Goal: Task Accomplishment & Management: Use online tool/utility

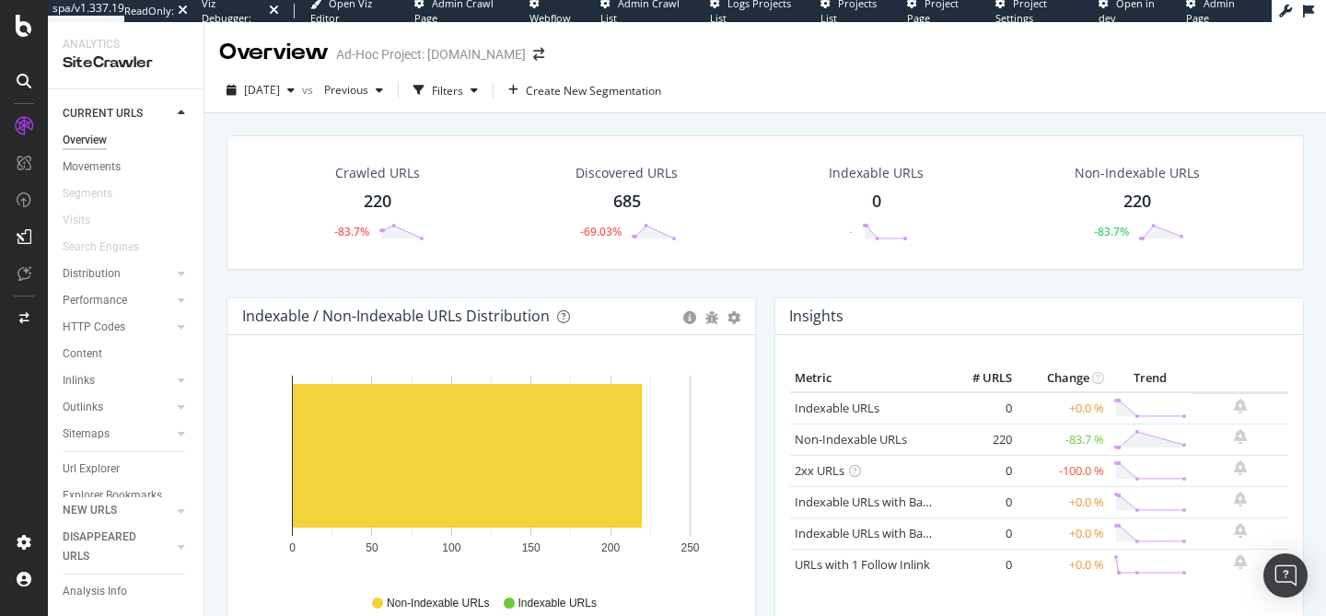
scroll to position [513, 0]
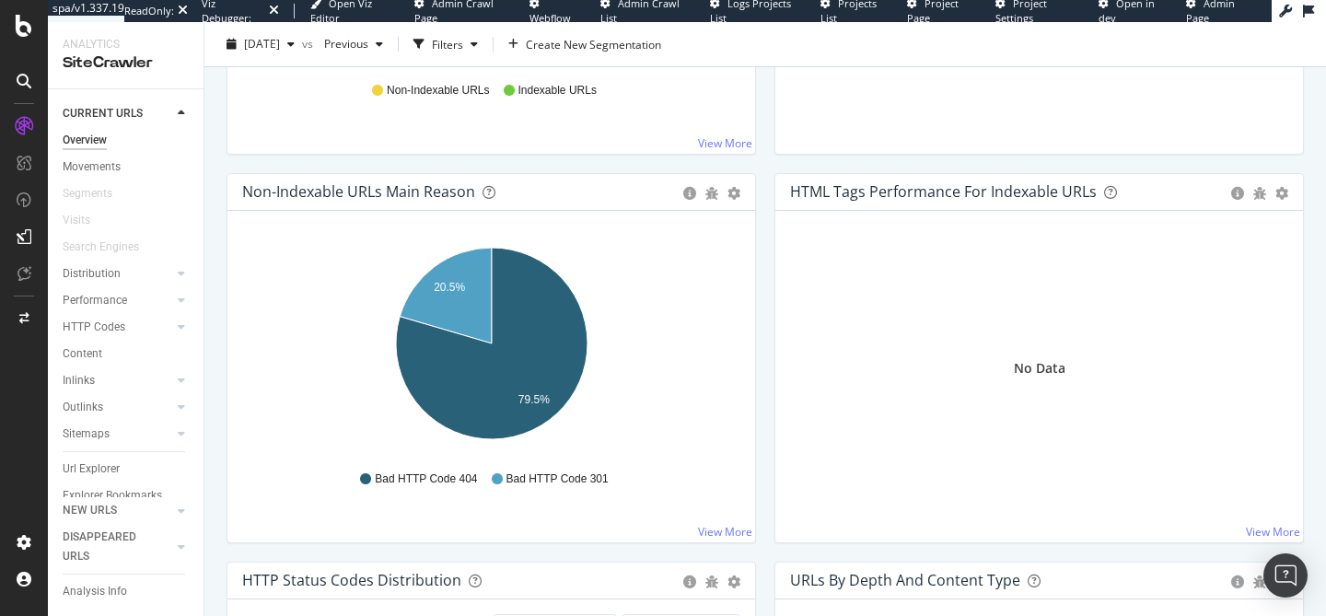
click at [28, 33] on icon at bounding box center [24, 26] width 17 height 22
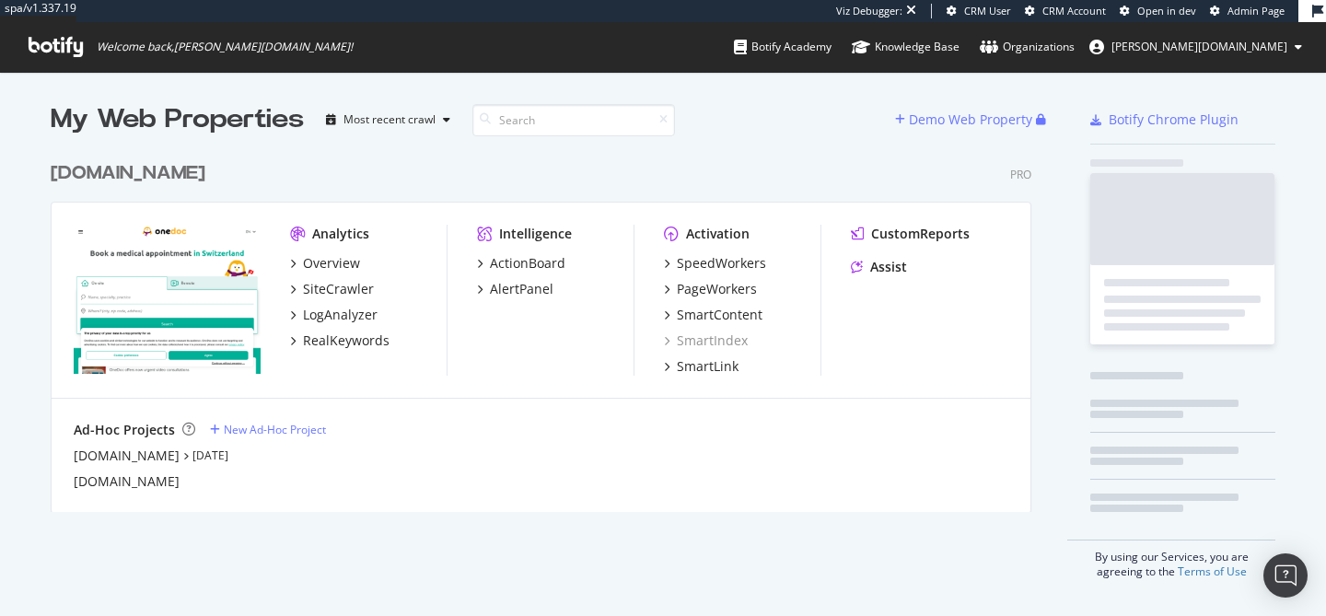
scroll to position [374, 995]
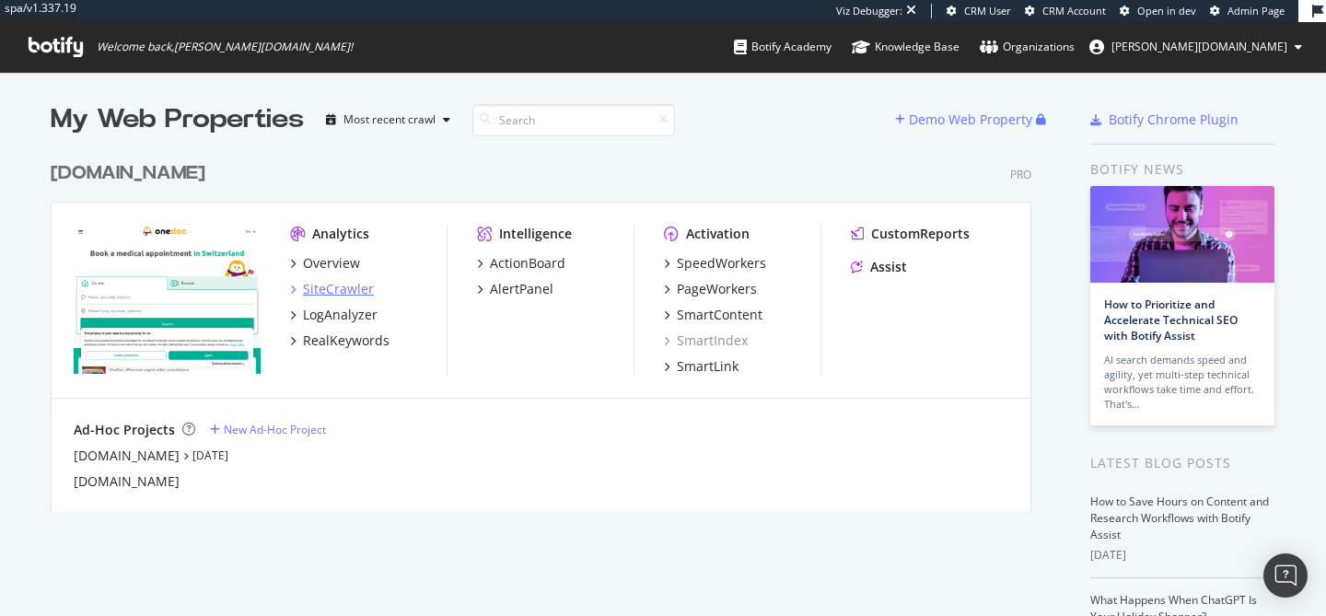
click at [355, 285] on div "SiteCrawler" at bounding box center [338, 289] width 71 height 18
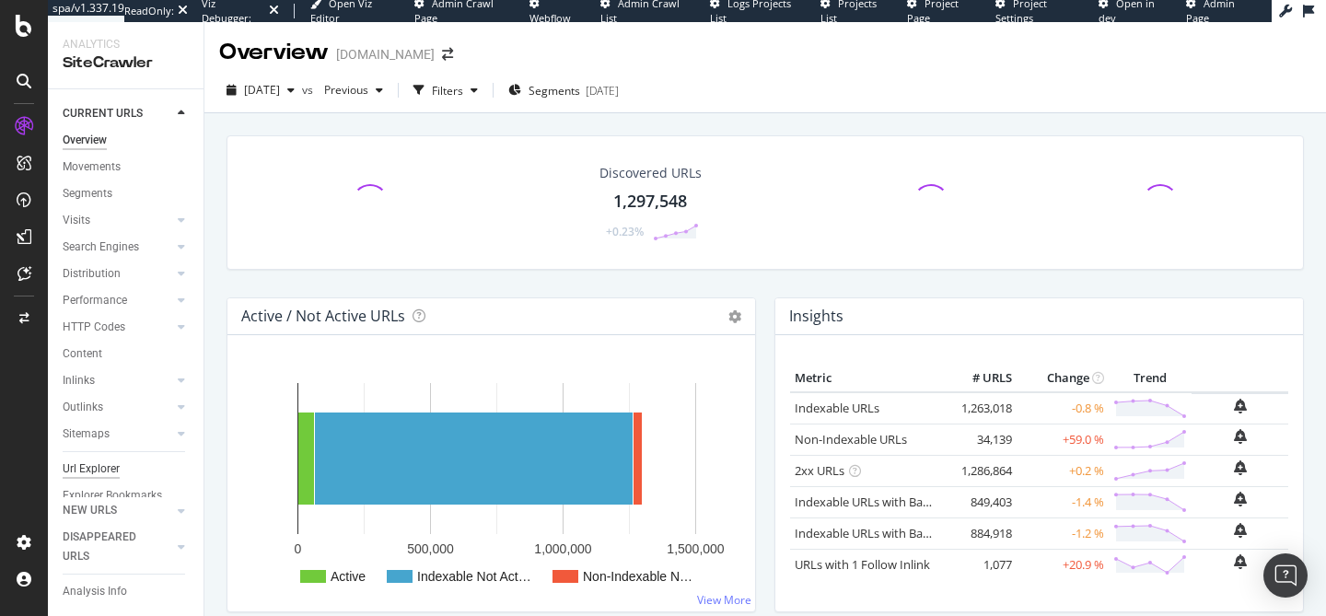
click at [87, 465] on div "Url Explorer" at bounding box center [91, 469] width 57 height 19
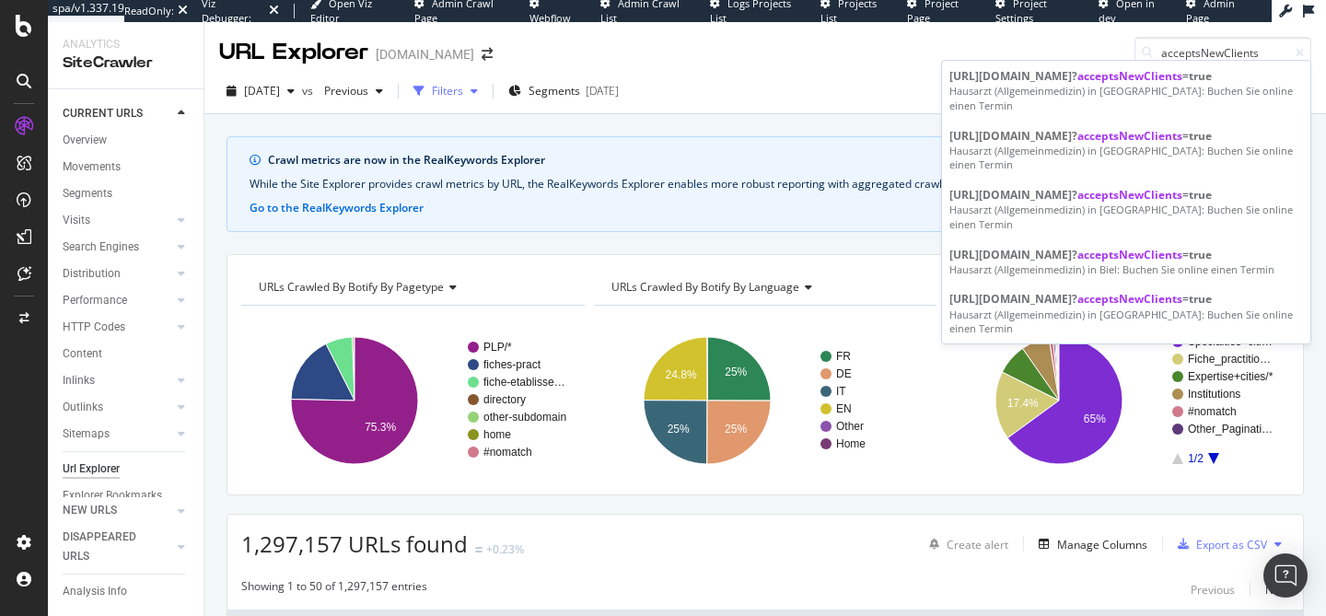
type input "acceptsNewClients"
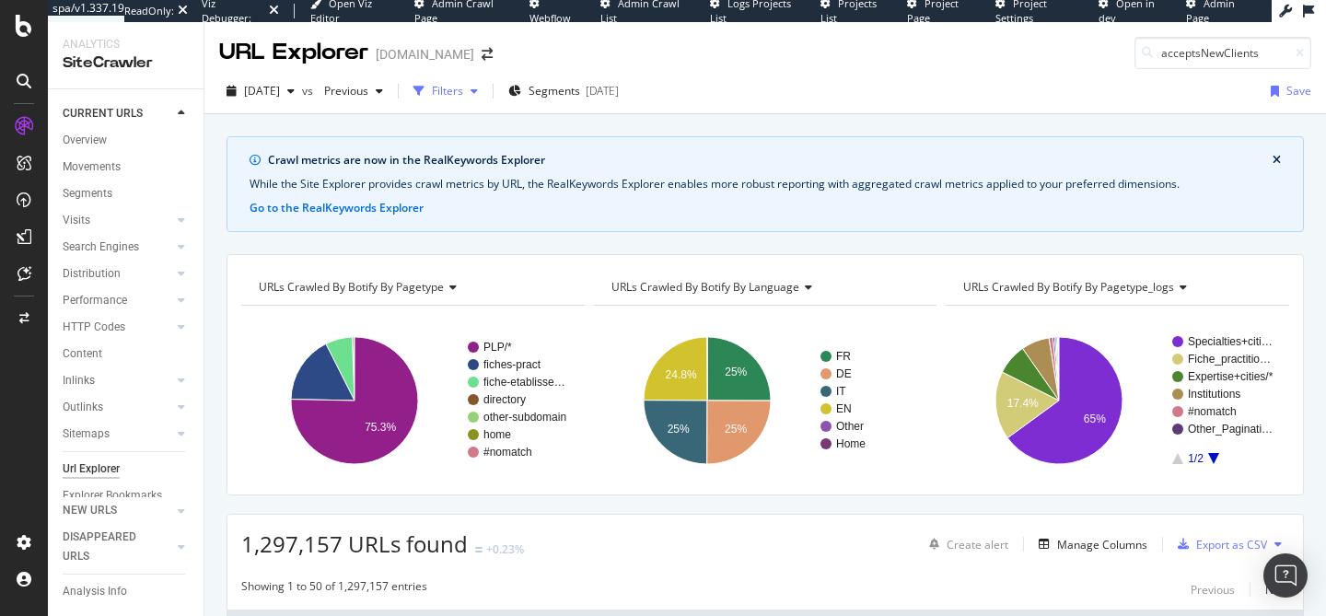
click at [432, 87] on div "button" at bounding box center [419, 91] width 26 height 26
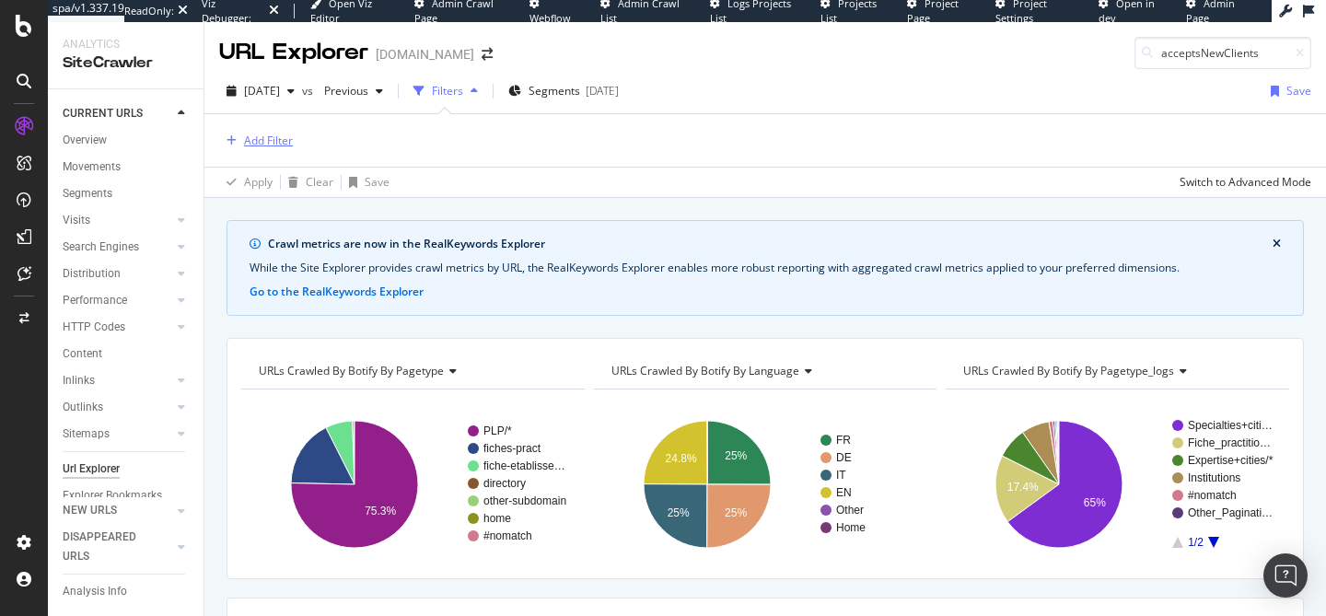
click at [253, 140] on div "Add Filter" at bounding box center [268, 141] width 49 height 16
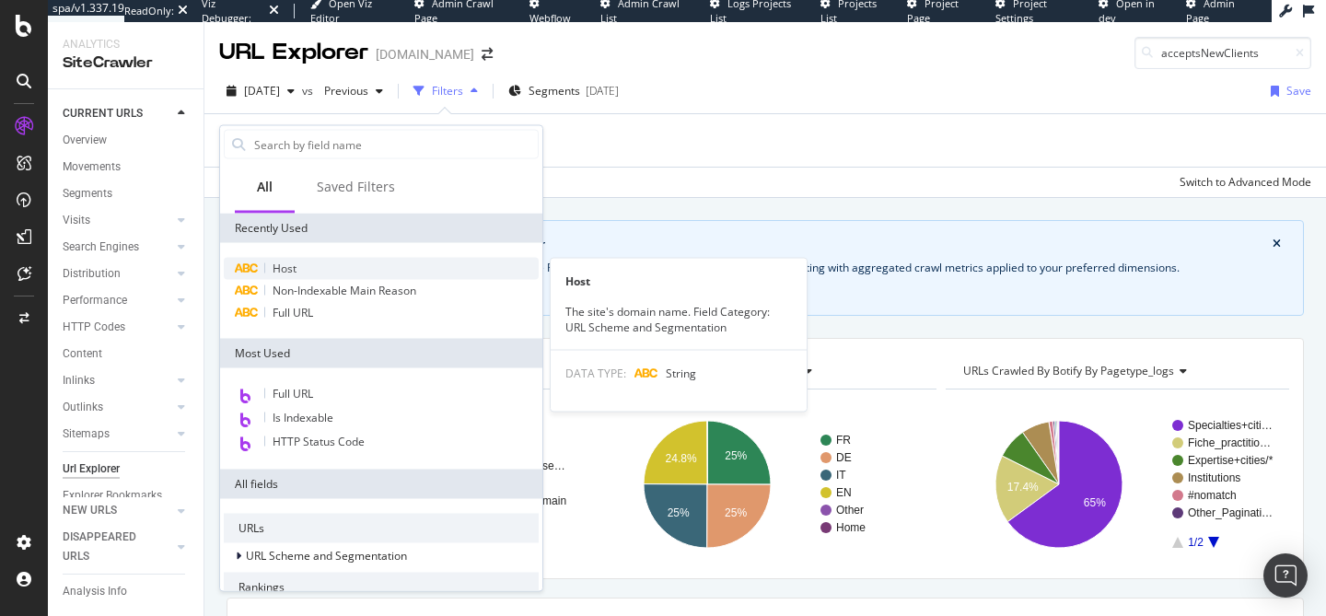
click at [293, 267] on span "Host" at bounding box center [285, 269] width 24 height 16
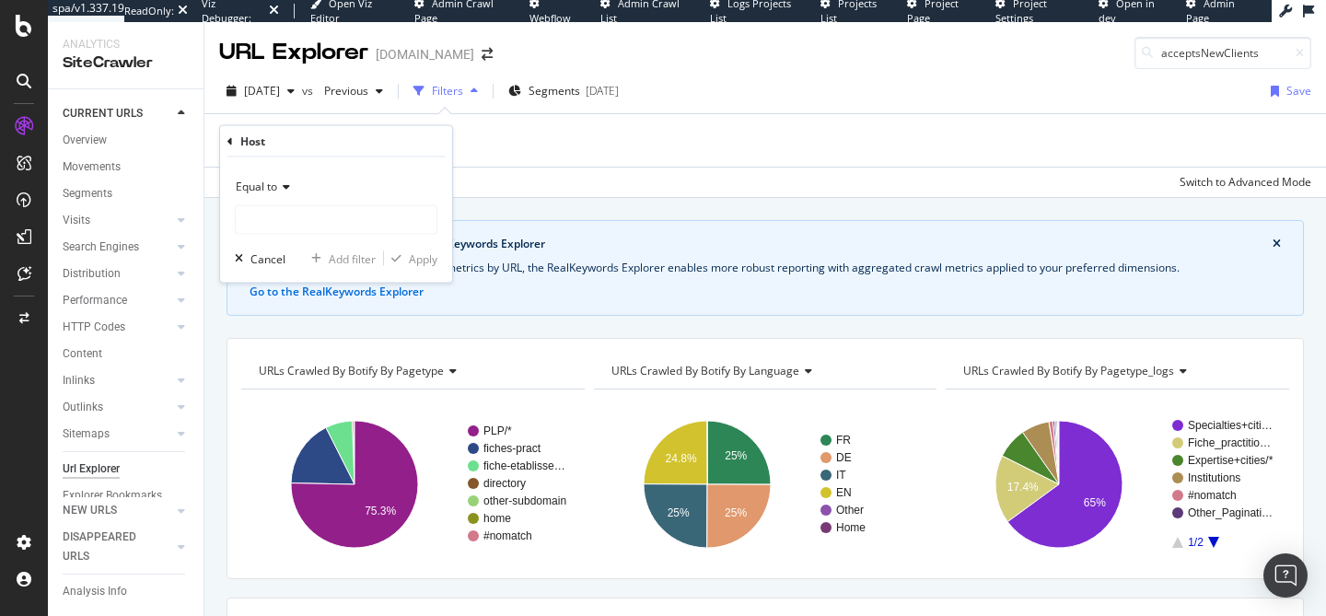
click at [232, 137] on icon at bounding box center [230, 140] width 6 height 11
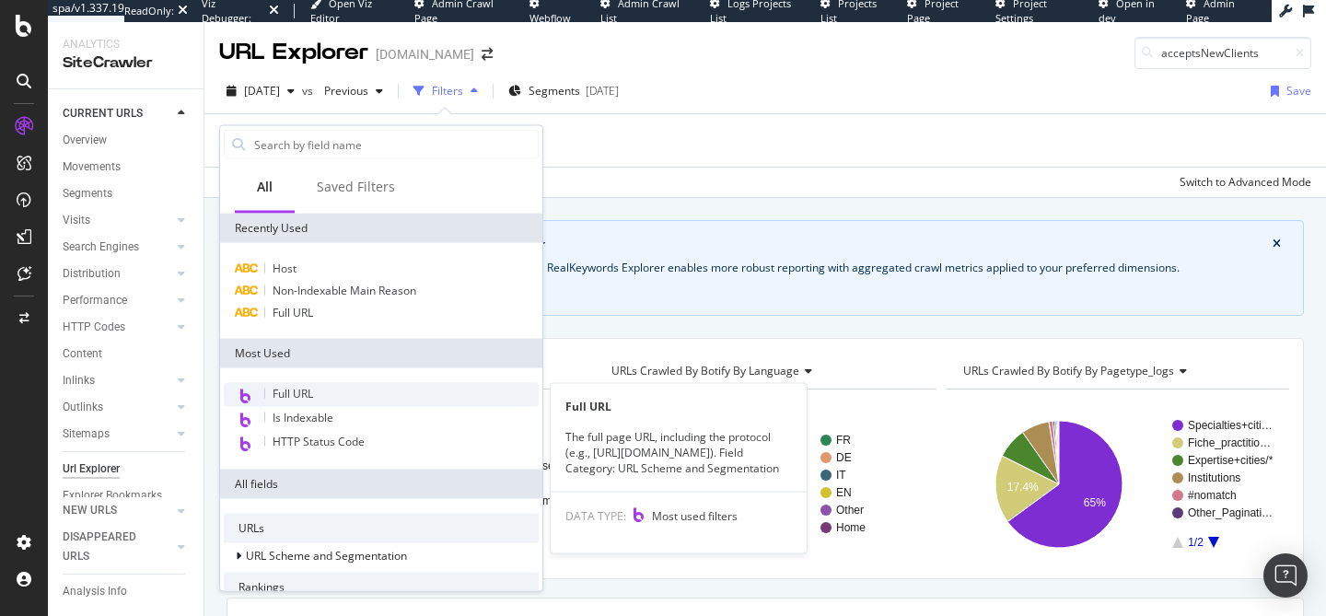
click at [336, 396] on div "Full URL" at bounding box center [381, 395] width 315 height 24
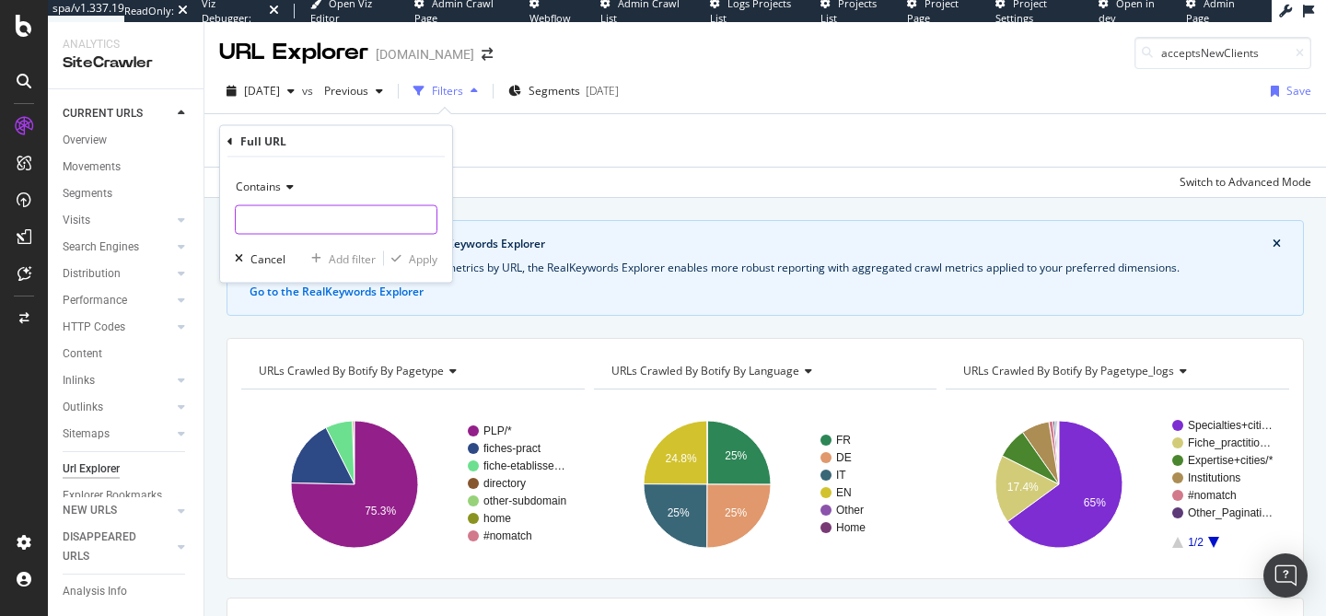
click at [282, 221] on input "text" at bounding box center [336, 219] width 201 height 29
paste input "acceptsNewClients"
type input "acceptsNewClients"
click at [416, 260] on div "Apply" at bounding box center [423, 258] width 29 height 16
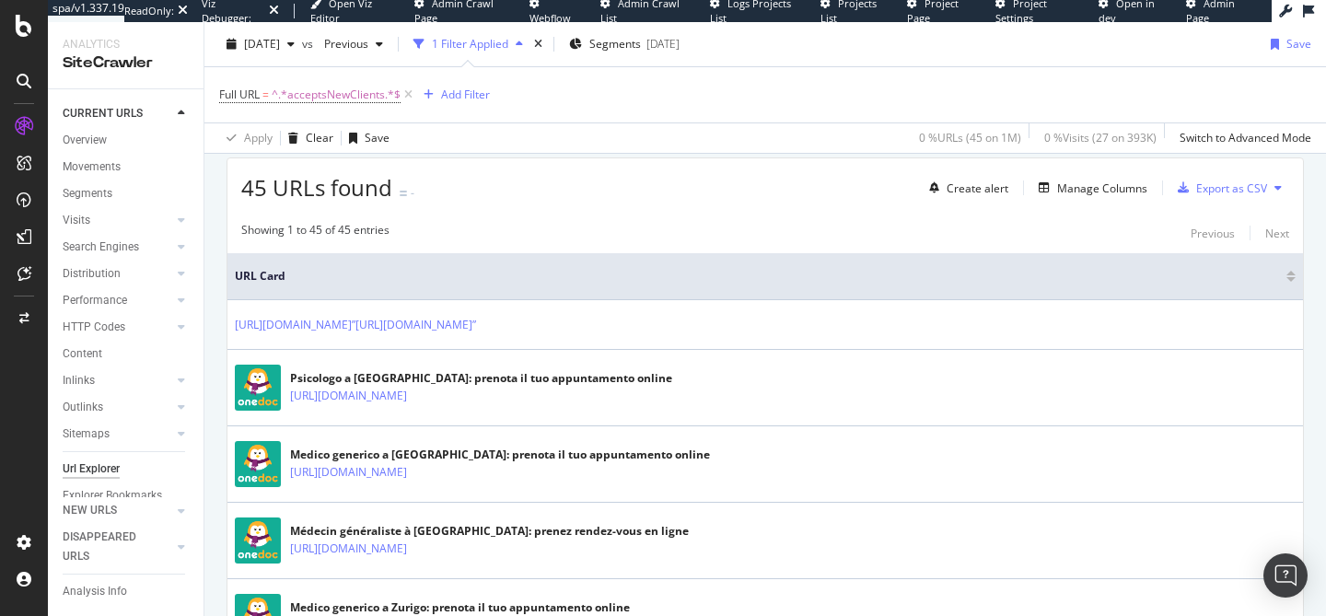
scroll to position [445, 0]
click at [1104, 193] on div "Manage Columns" at bounding box center [1102, 187] width 90 height 16
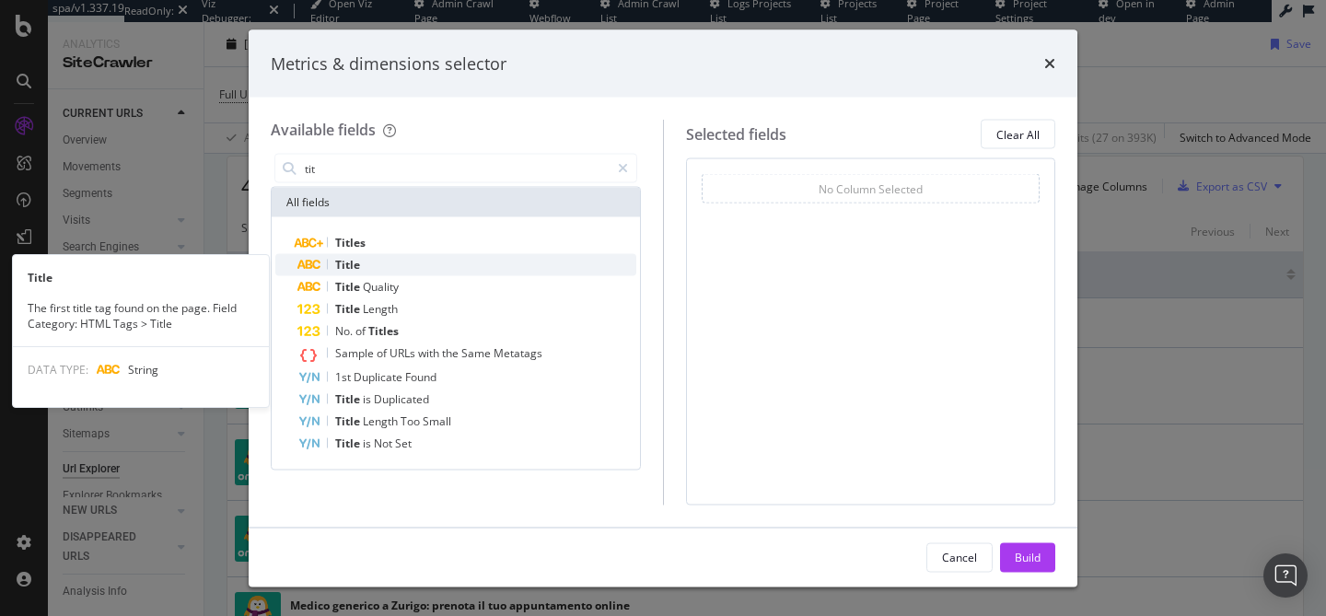
type input "tit"
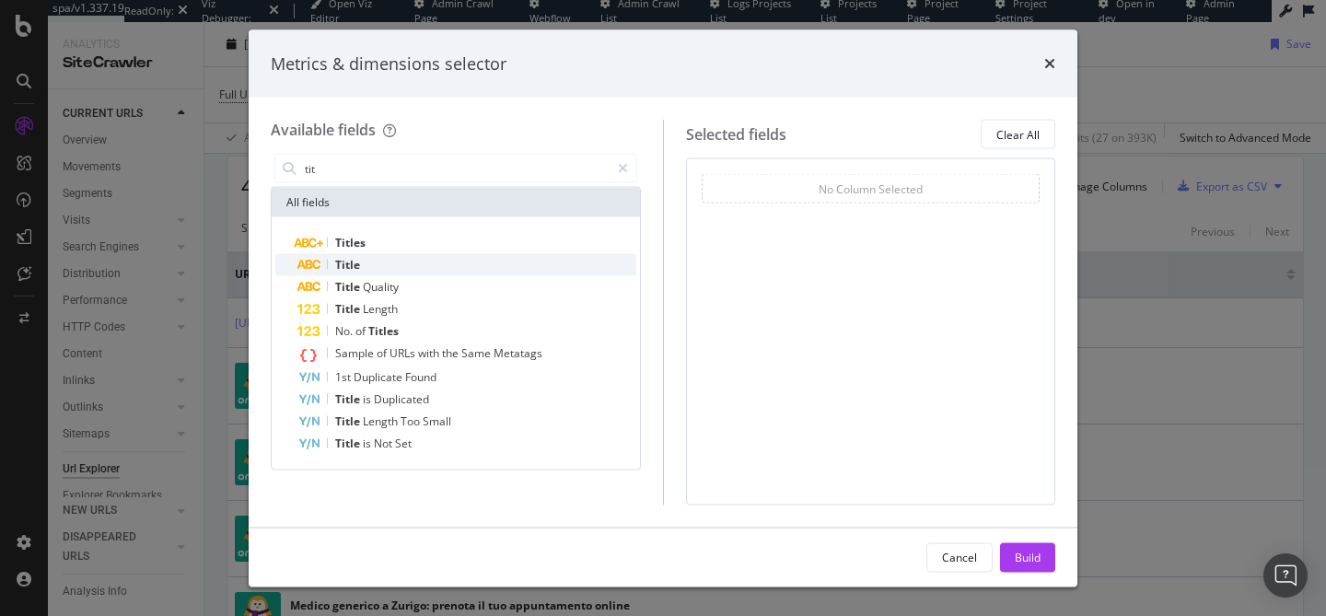
click at [482, 259] on div "Title" at bounding box center [466, 265] width 339 height 22
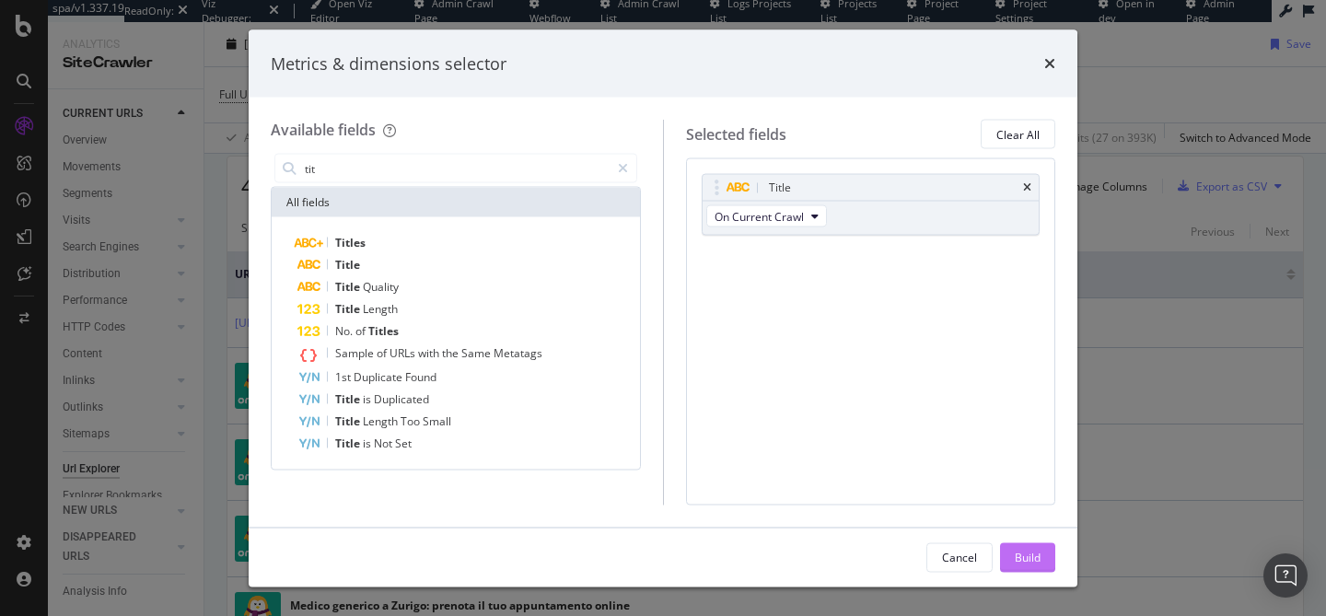
click at [1020, 565] on div "Build" at bounding box center [1028, 557] width 26 height 28
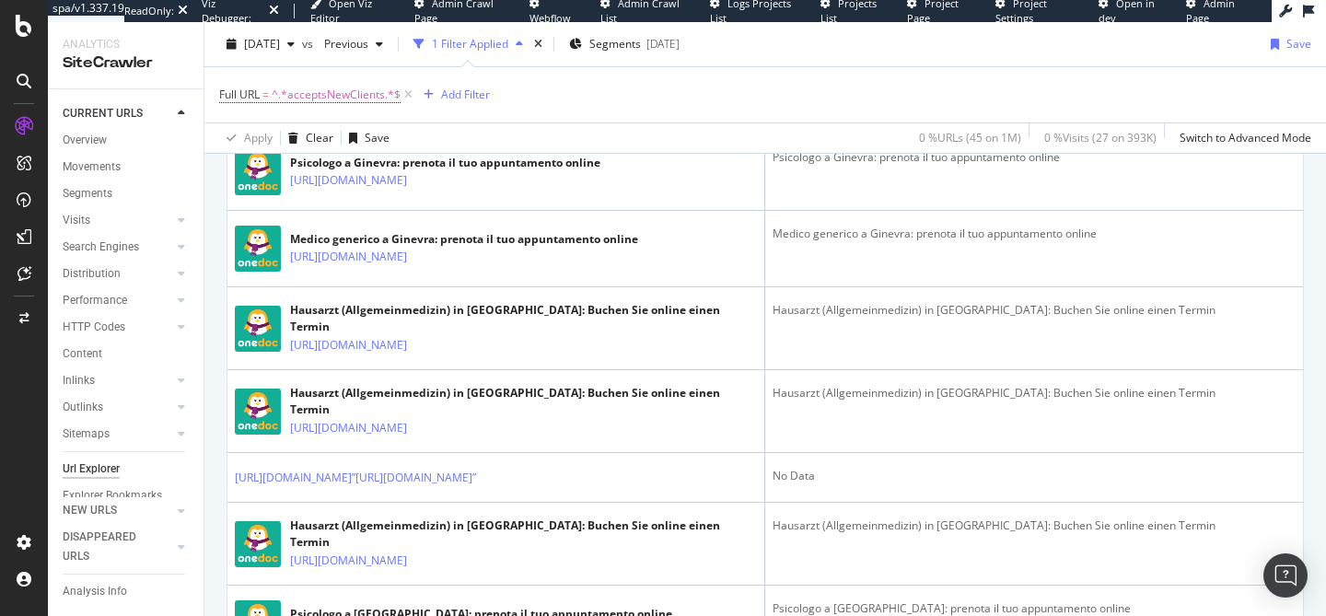
scroll to position [1051, 0]
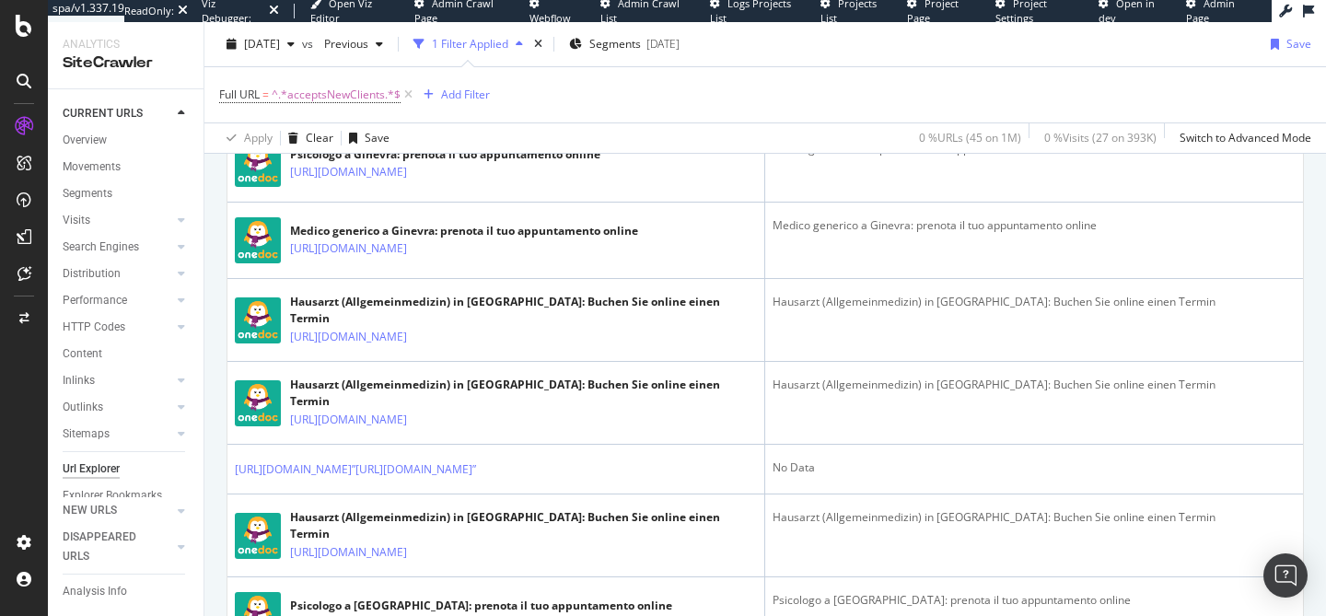
click at [705, 99] on div "Full URL = ^.*acceptsNewClients.*$ Add Filter" at bounding box center [765, 94] width 1092 height 55
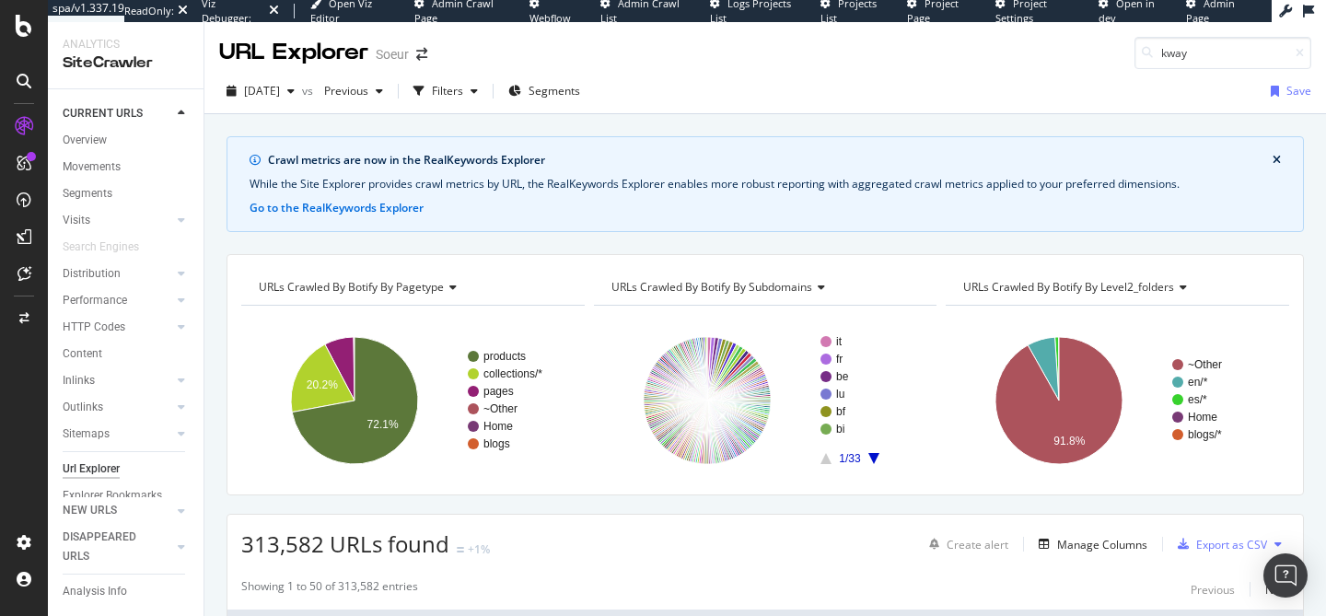
scroll to position [312, 0]
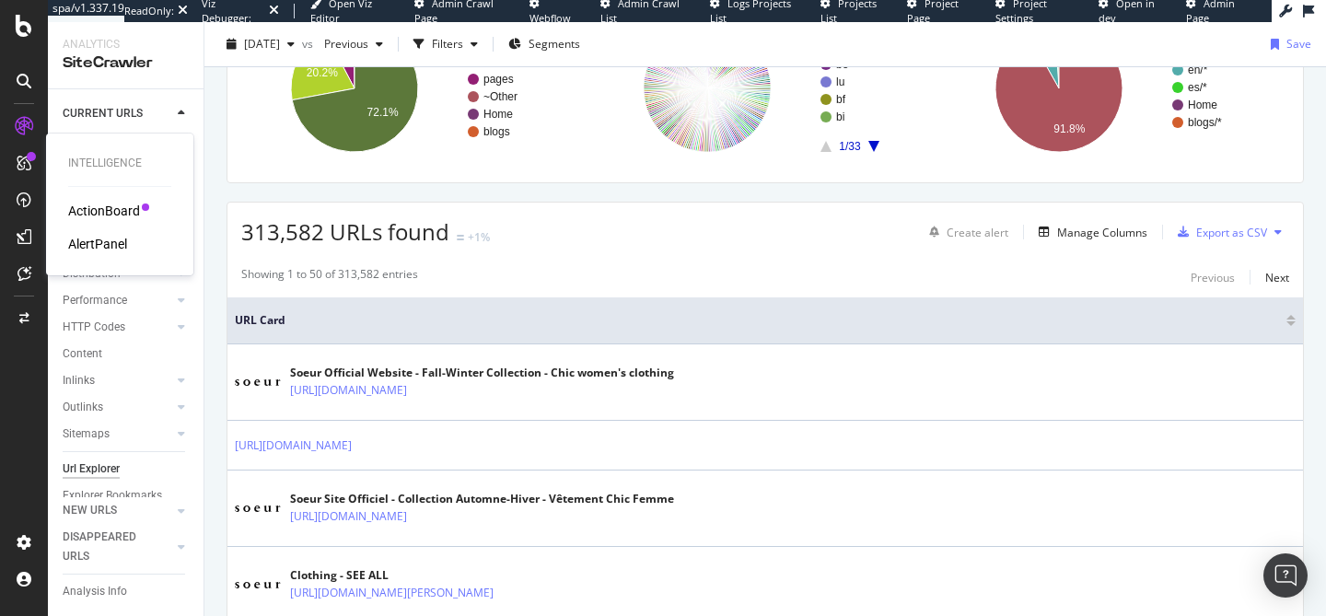
click at [96, 224] on div "ActionBoard AlertPanel" at bounding box center [119, 228] width 103 height 52
click at [104, 216] on div "ActionBoard" at bounding box center [104, 211] width 72 height 18
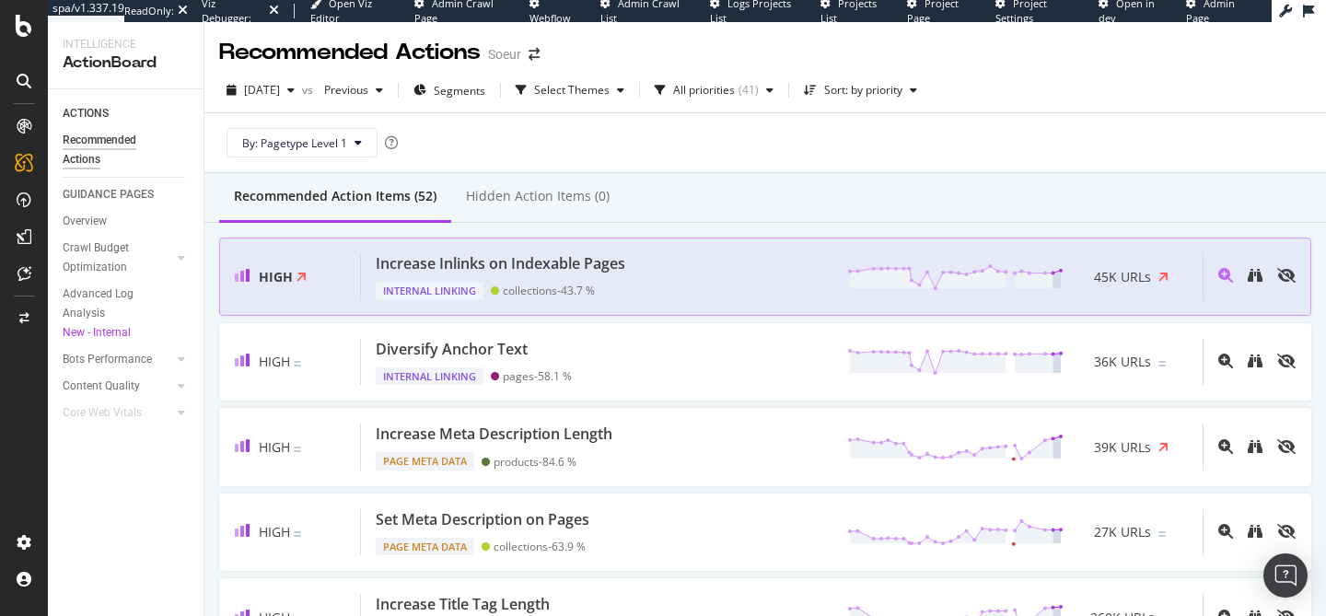
click at [621, 279] on div "Internal Linking collections - 43.7 %" at bounding box center [504, 287] width 257 height 26
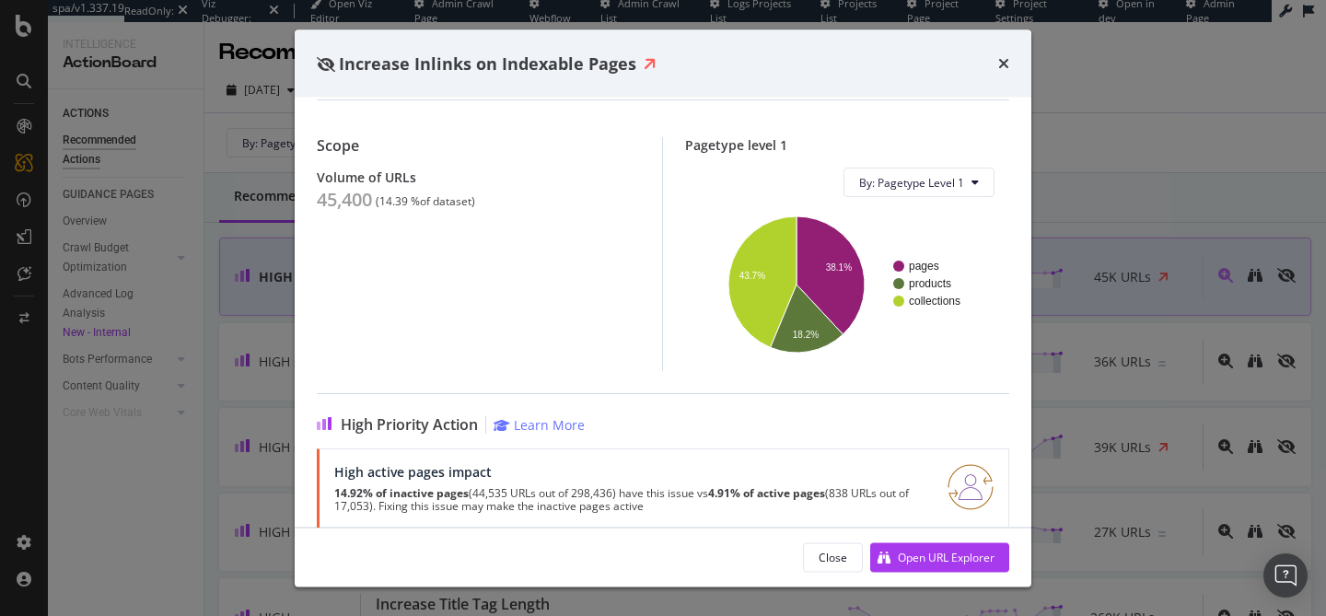
scroll to position [99, 0]
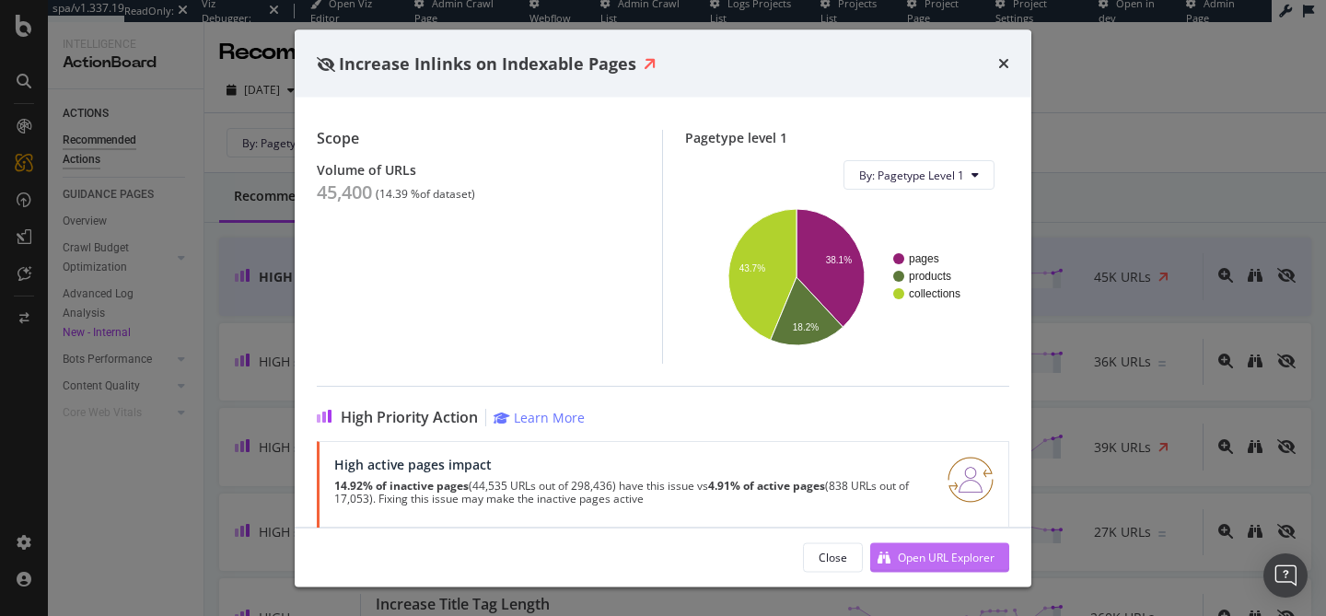
click at [916, 561] on div "Open URL Explorer" at bounding box center [946, 557] width 97 height 16
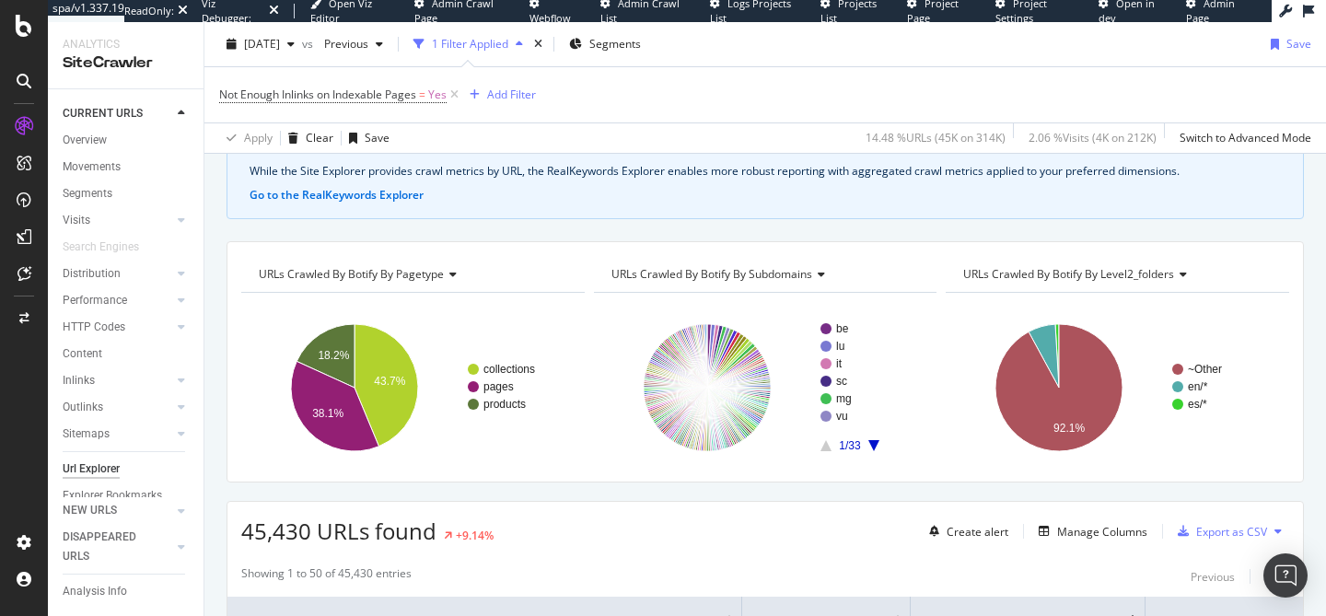
scroll to position [111, 0]
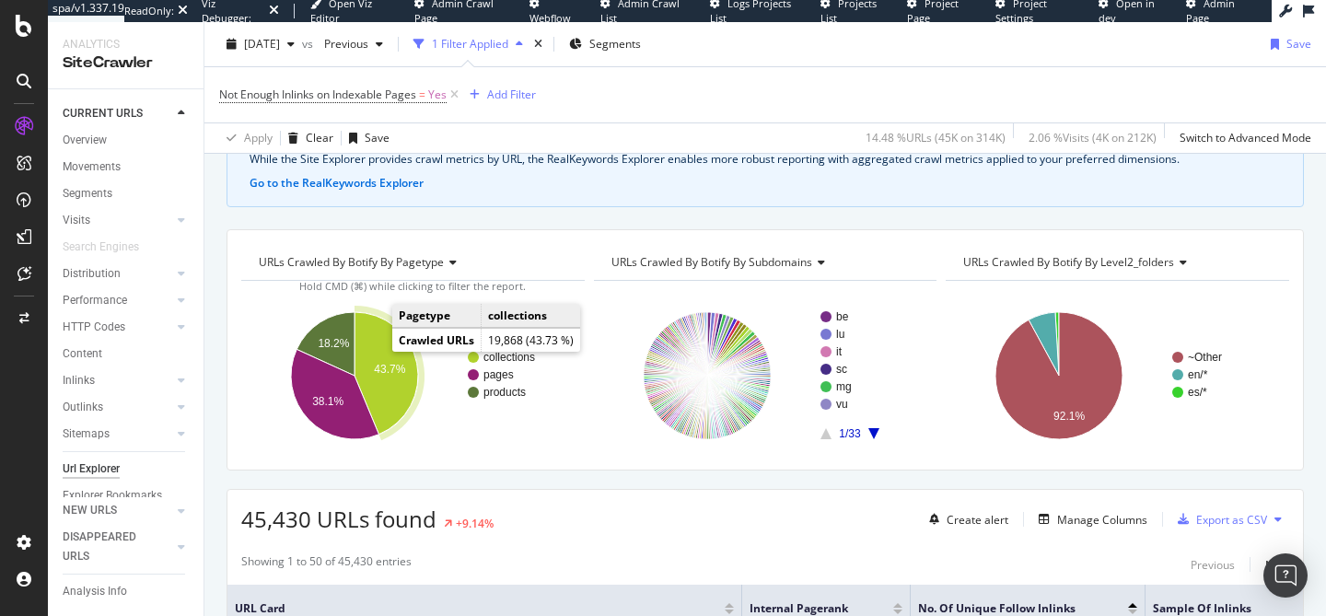
click at [391, 365] on text "43.7%" at bounding box center [389, 369] width 31 height 13
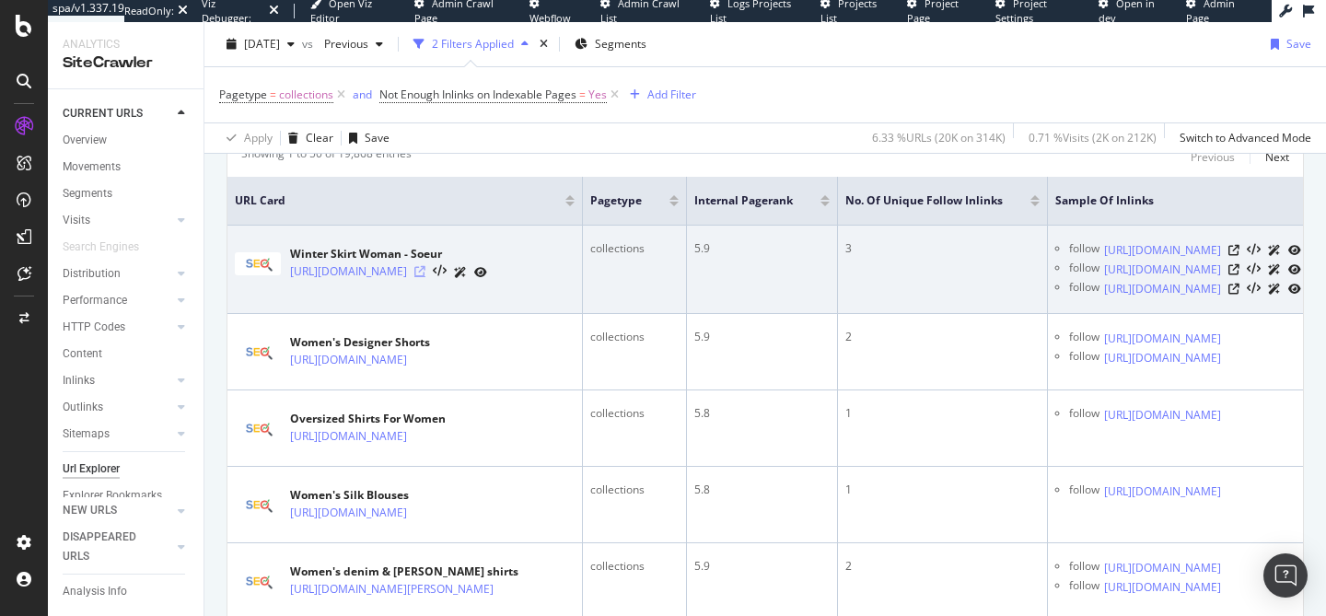
click at [425, 273] on icon at bounding box center [419, 271] width 11 height 11
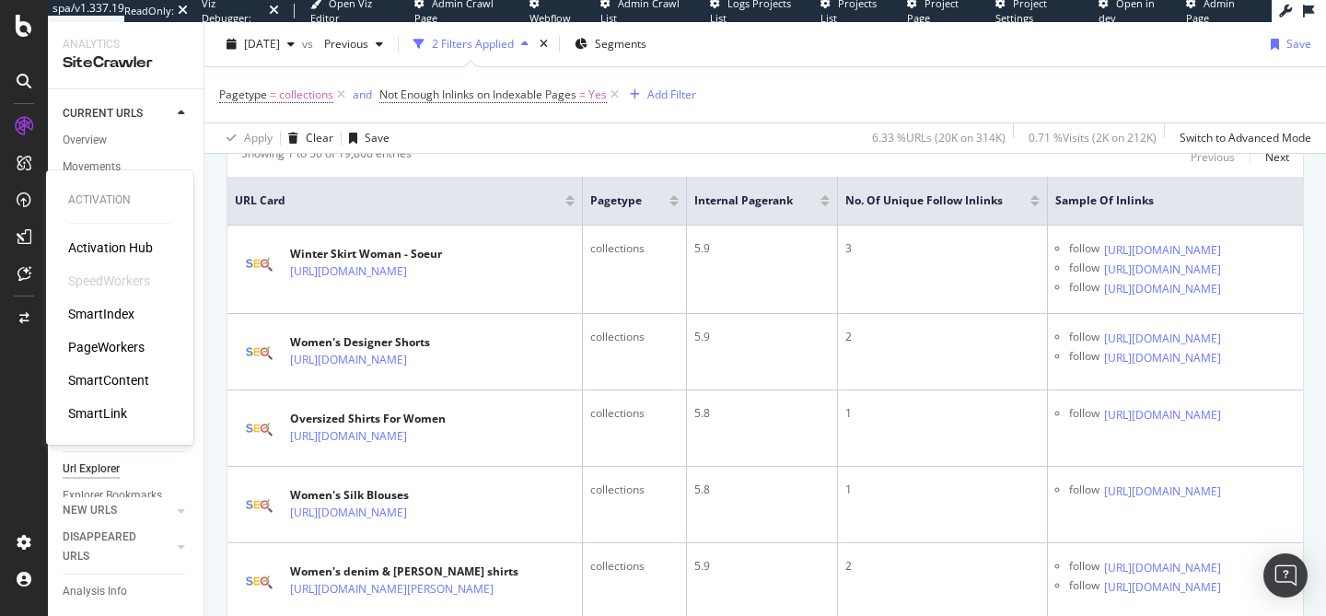
click at [122, 347] on div "PageWorkers" at bounding box center [106, 347] width 76 height 18
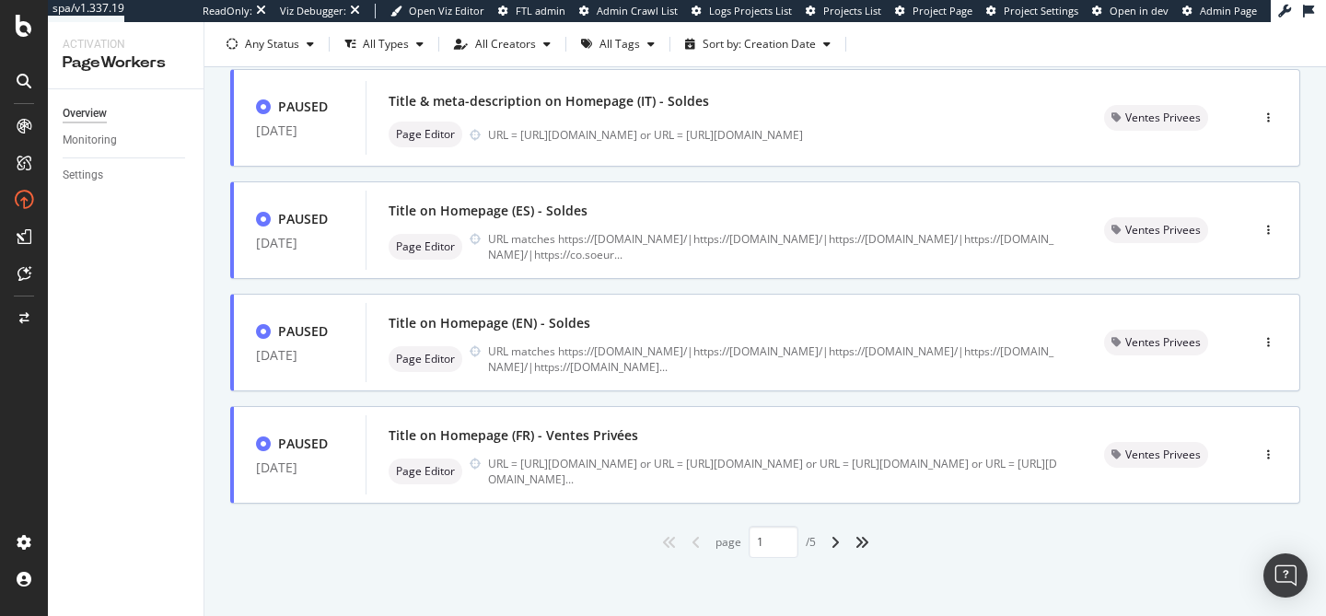
scroll to position [801, 0]
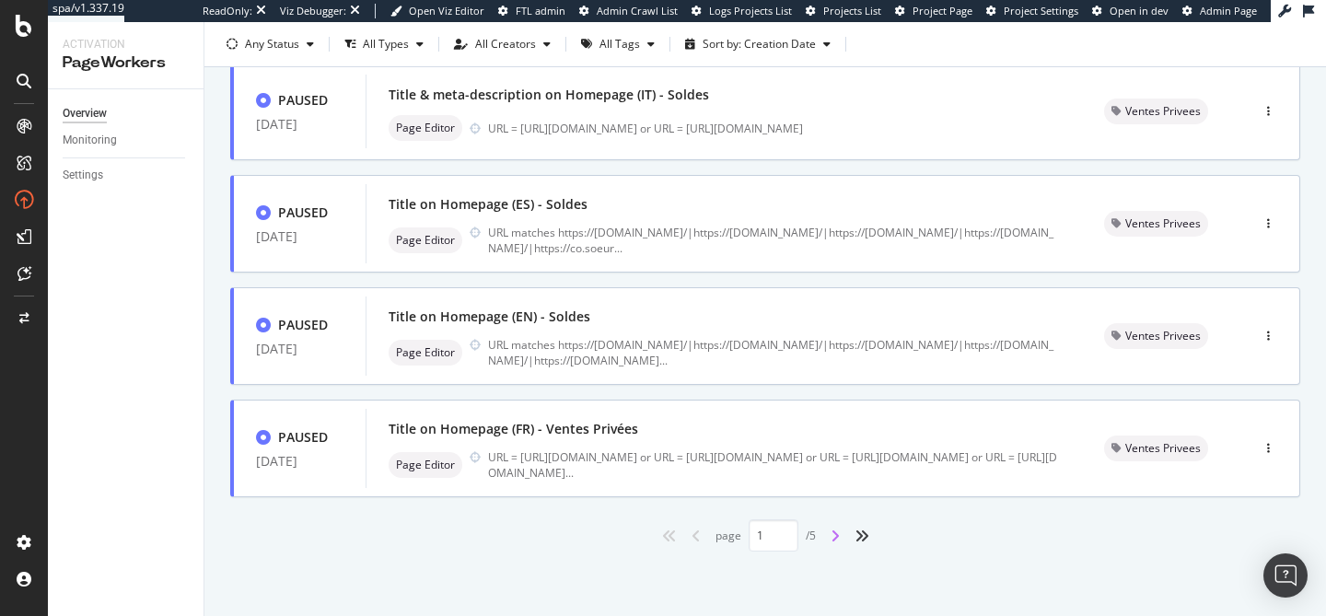
click at [838, 535] on icon "angle-right" at bounding box center [835, 536] width 9 height 15
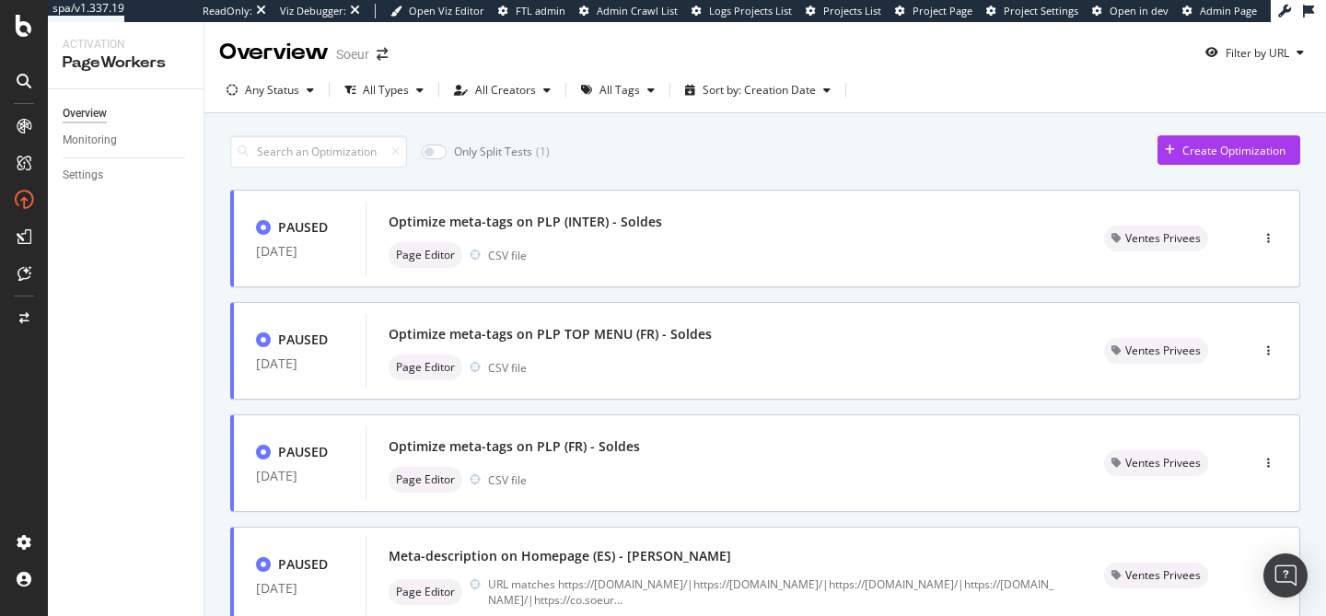
scroll to position [0, 0]
click at [300, 97] on div "Any Status" at bounding box center [270, 90] width 102 height 28
click at [279, 150] on div "Any Status Live ( 14 ) Paused ( 25 ) Draft ( 3 )" at bounding box center [277, 176] width 84 height 108
click at [260, 160] on div "Live" at bounding box center [267, 160] width 20 height 16
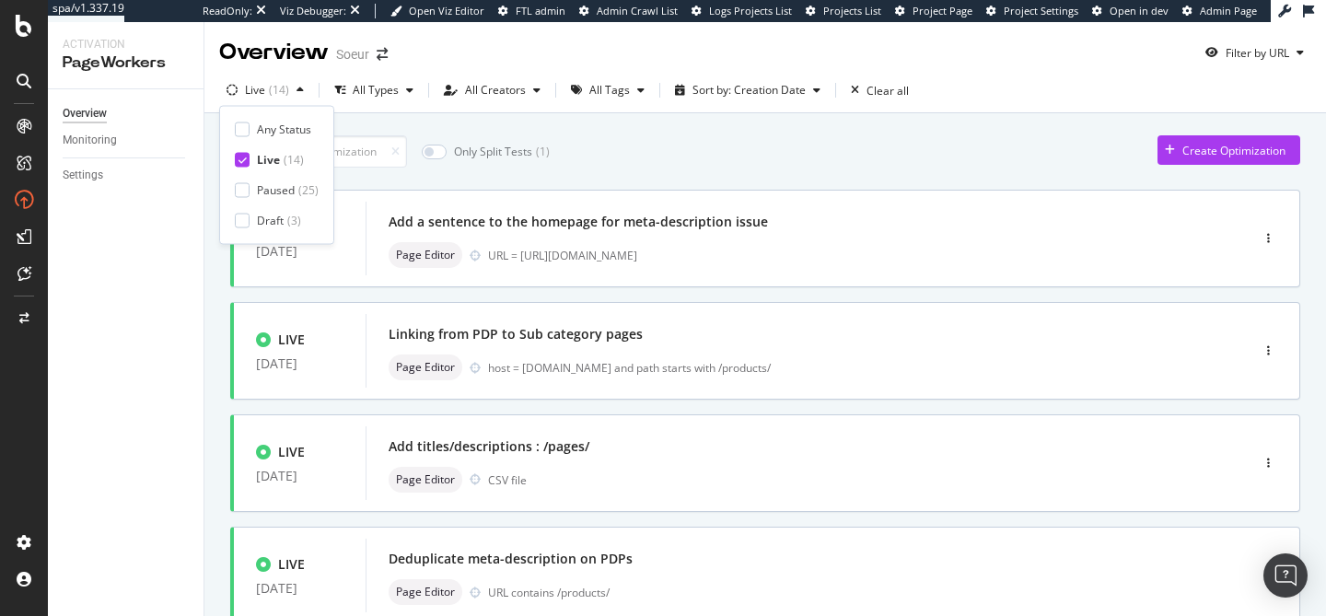
type input "1"
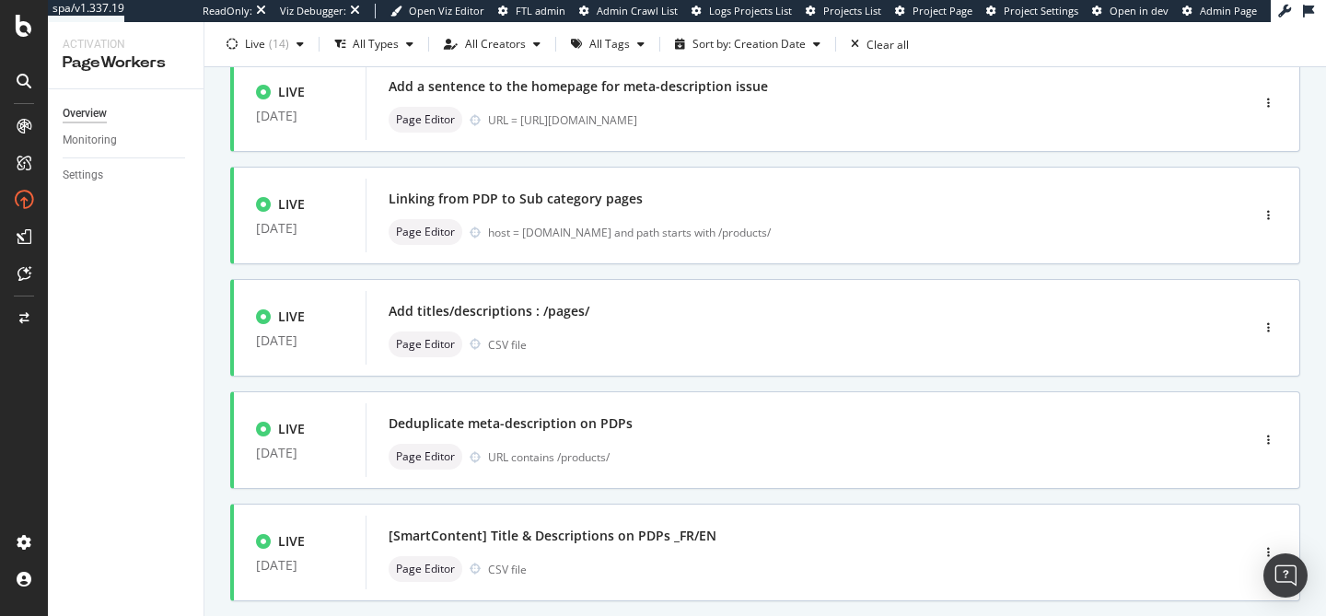
scroll to position [141, 0]
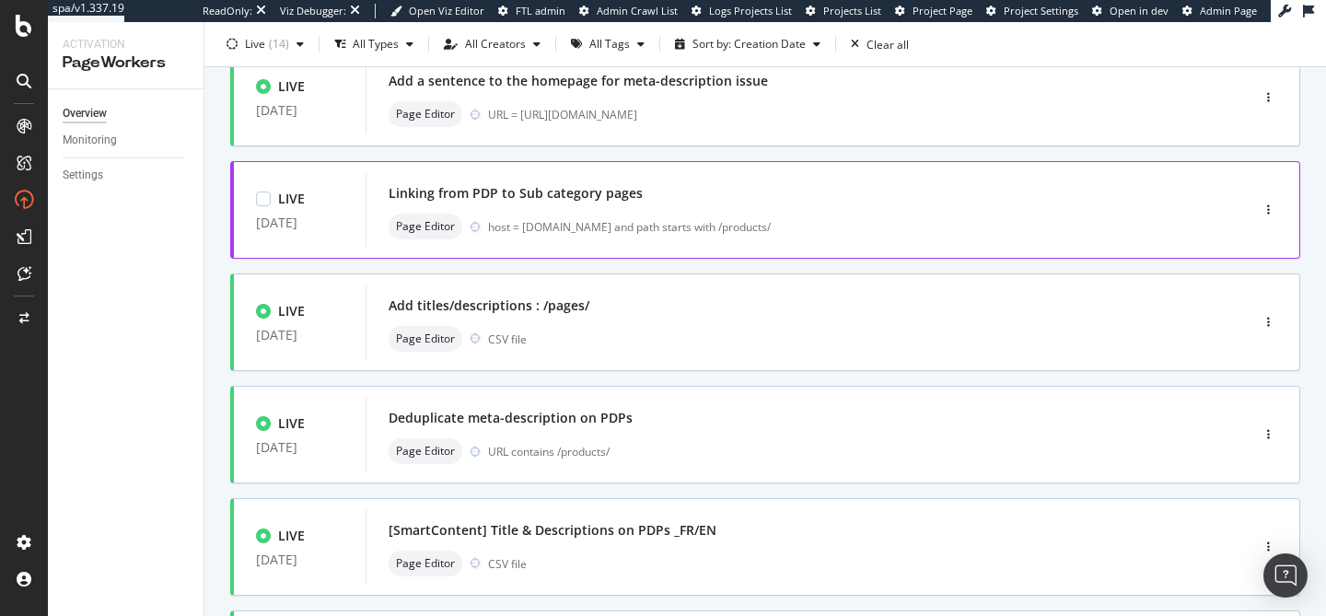
click at [789, 226] on div "host = [DOMAIN_NAME] and path starts with /products/" at bounding box center [829, 227] width 683 height 16
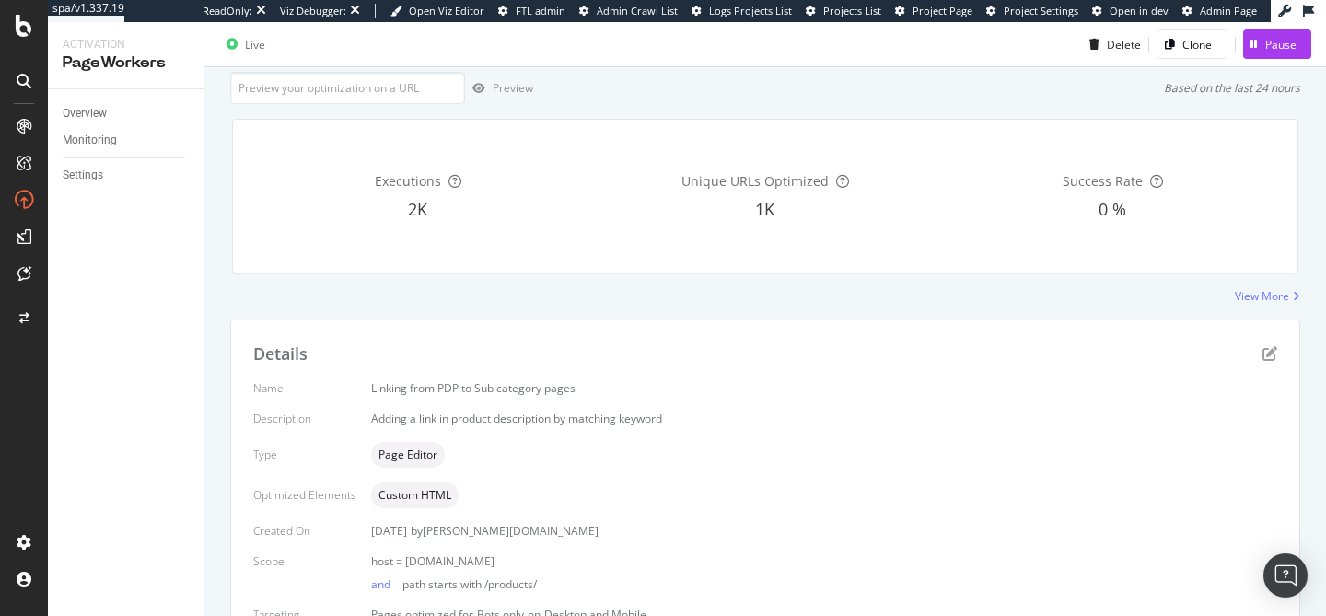
scroll to position [206, 0]
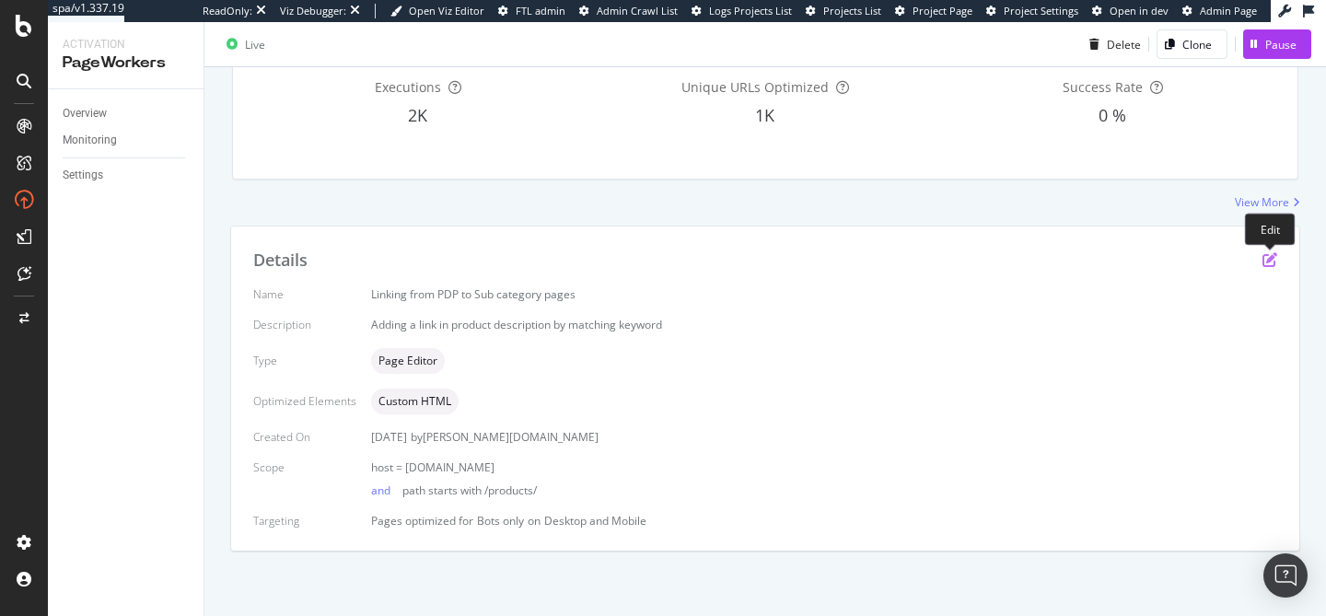
click at [1274, 265] on icon "pen-to-square" at bounding box center [1269, 259] width 15 height 15
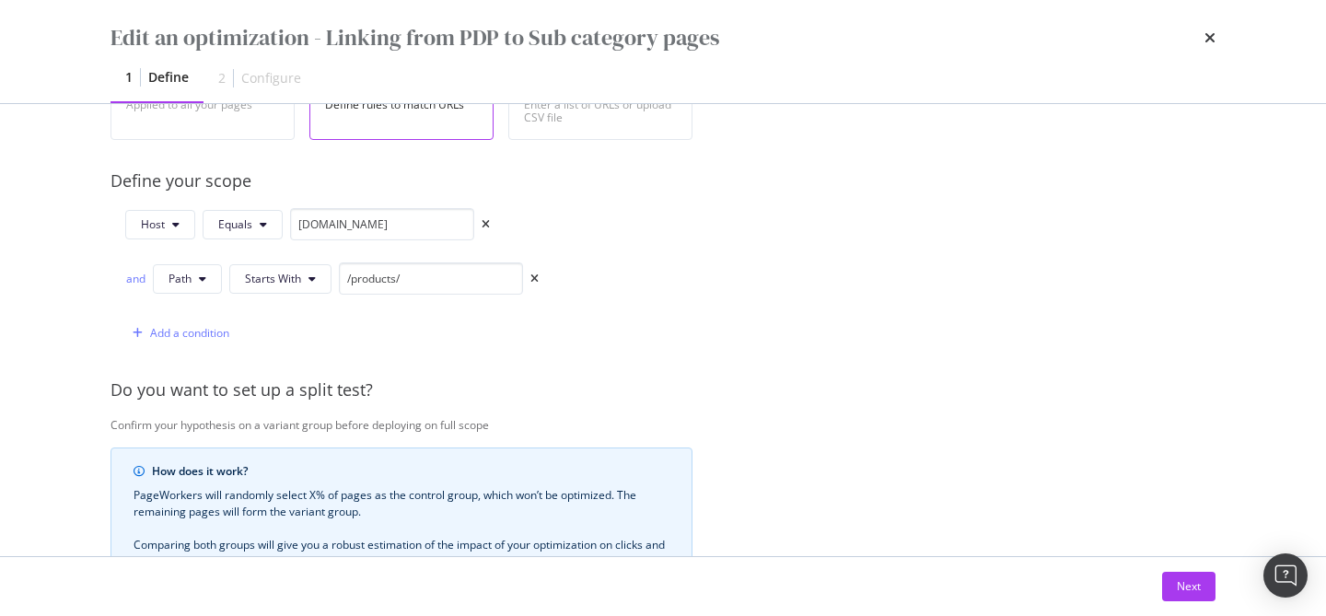
scroll to position [416, 0]
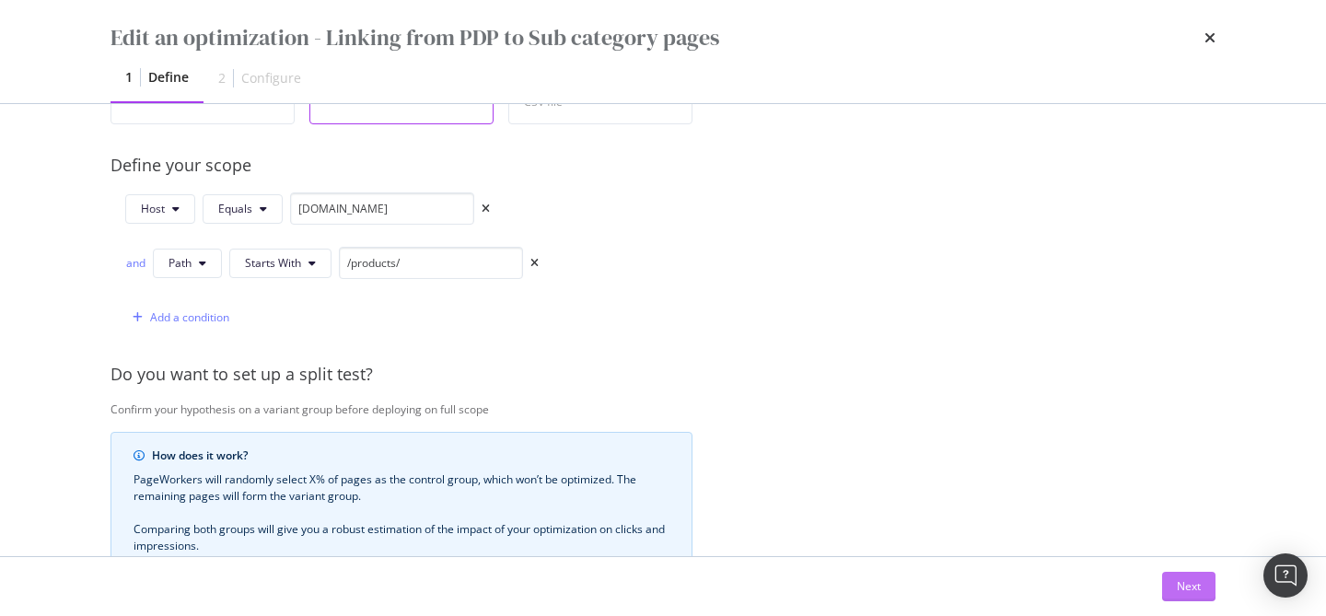
click at [1193, 585] on div "Next" at bounding box center [1189, 586] width 24 height 16
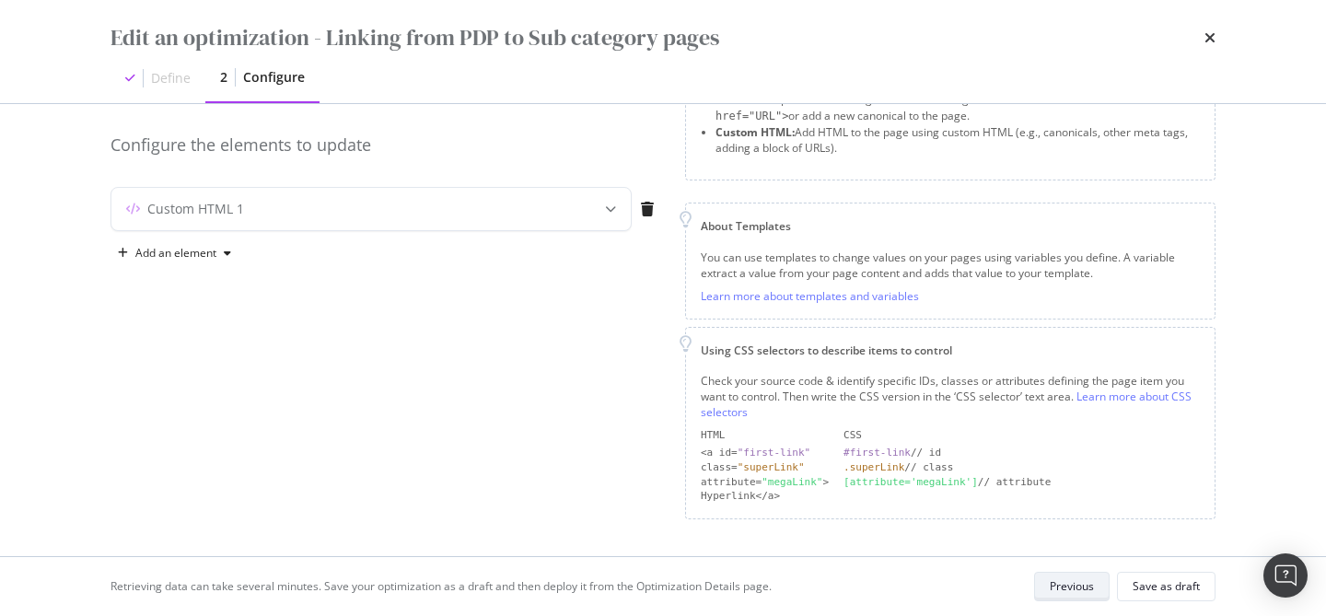
scroll to position [144, 0]
click at [576, 210] on div "Custom HTML 1" at bounding box center [370, 212] width 519 height 42
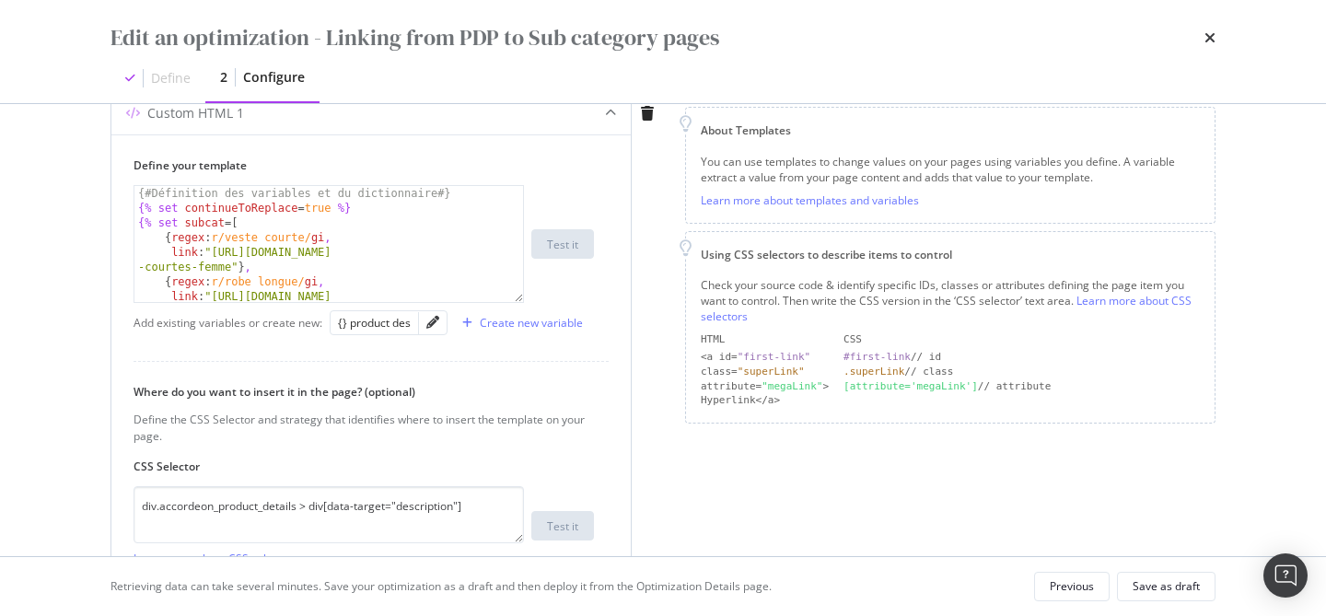
scroll to position [248, 0]
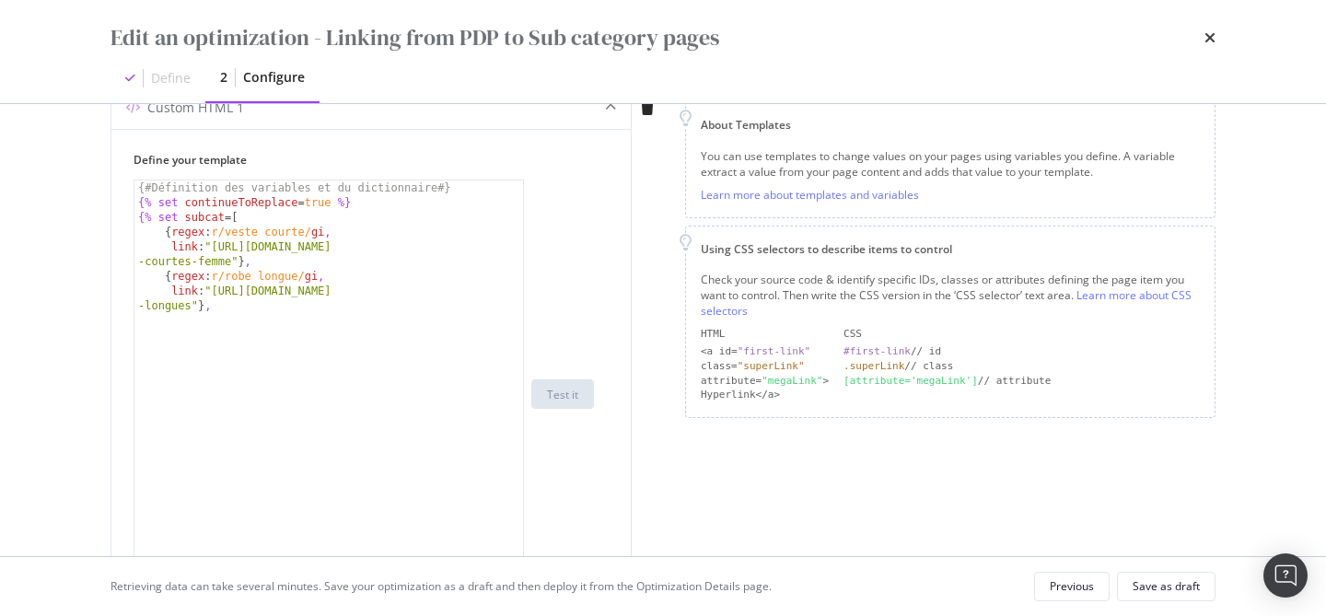
drag, startPoint x: 521, startPoint y: 295, endPoint x: 511, endPoint y: 606, distance: 311.4
click at [511, 606] on div "Edit an optimization - Linking from PDP to Sub category pages Define 2 Configur…" at bounding box center [663, 308] width 1326 height 616
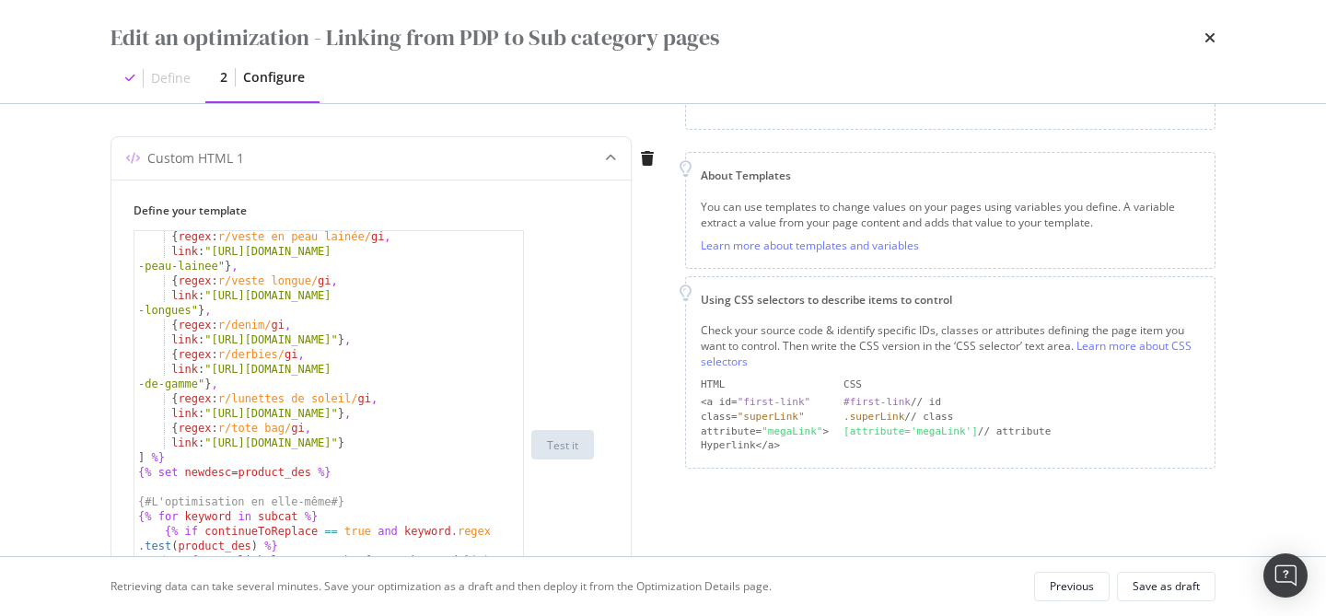
scroll to position [177, 0]
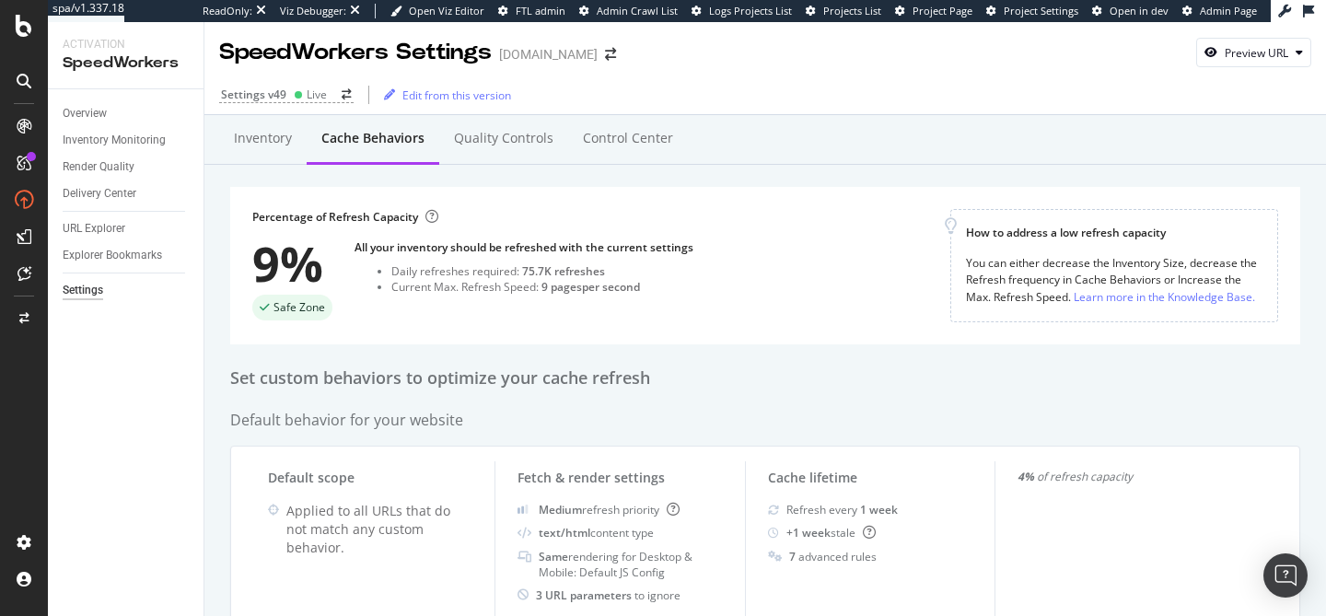
scroll to position [570, 0]
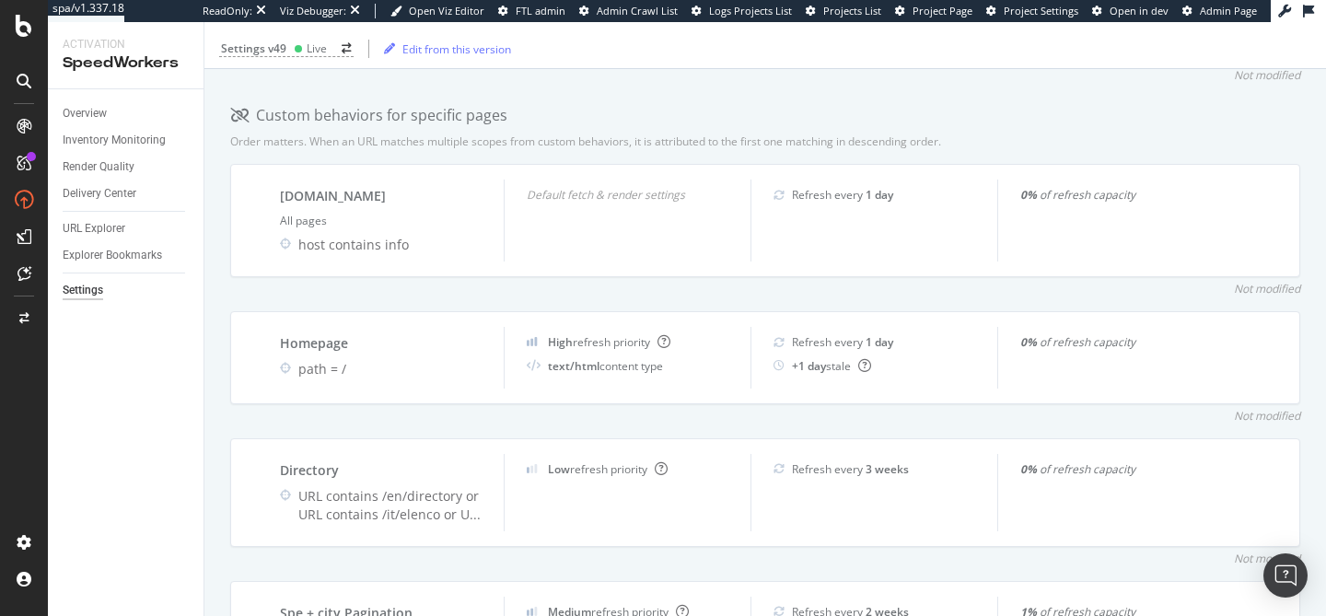
click at [659, 136] on div "Order matters. When an URL matches multiple scopes from custom behaviors, it is…" at bounding box center [585, 142] width 711 height 16
